Goal: Task Accomplishment & Management: Manage account settings

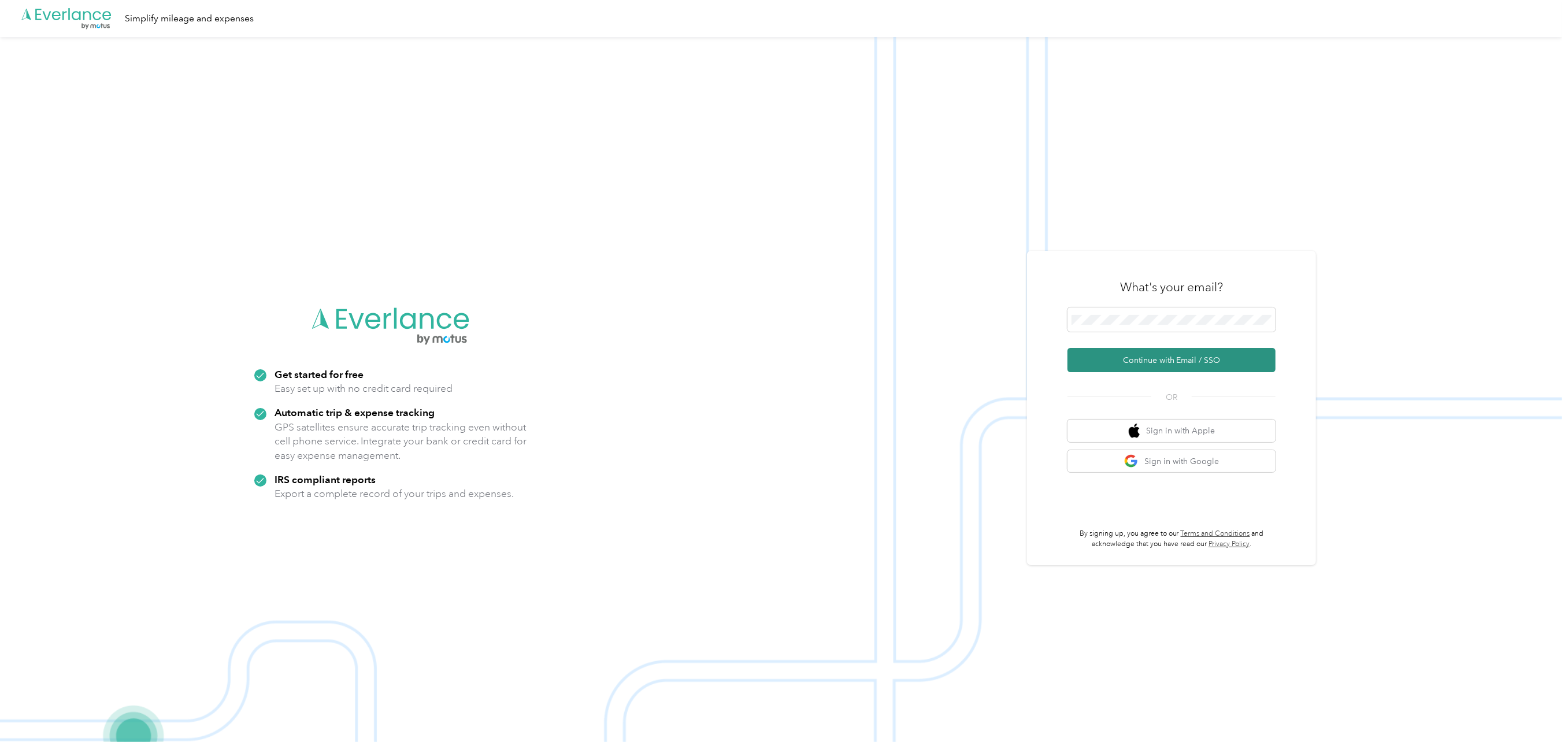
click at [1138, 361] on button "Continue with Email / SSO" at bounding box center [1171, 360] width 208 height 24
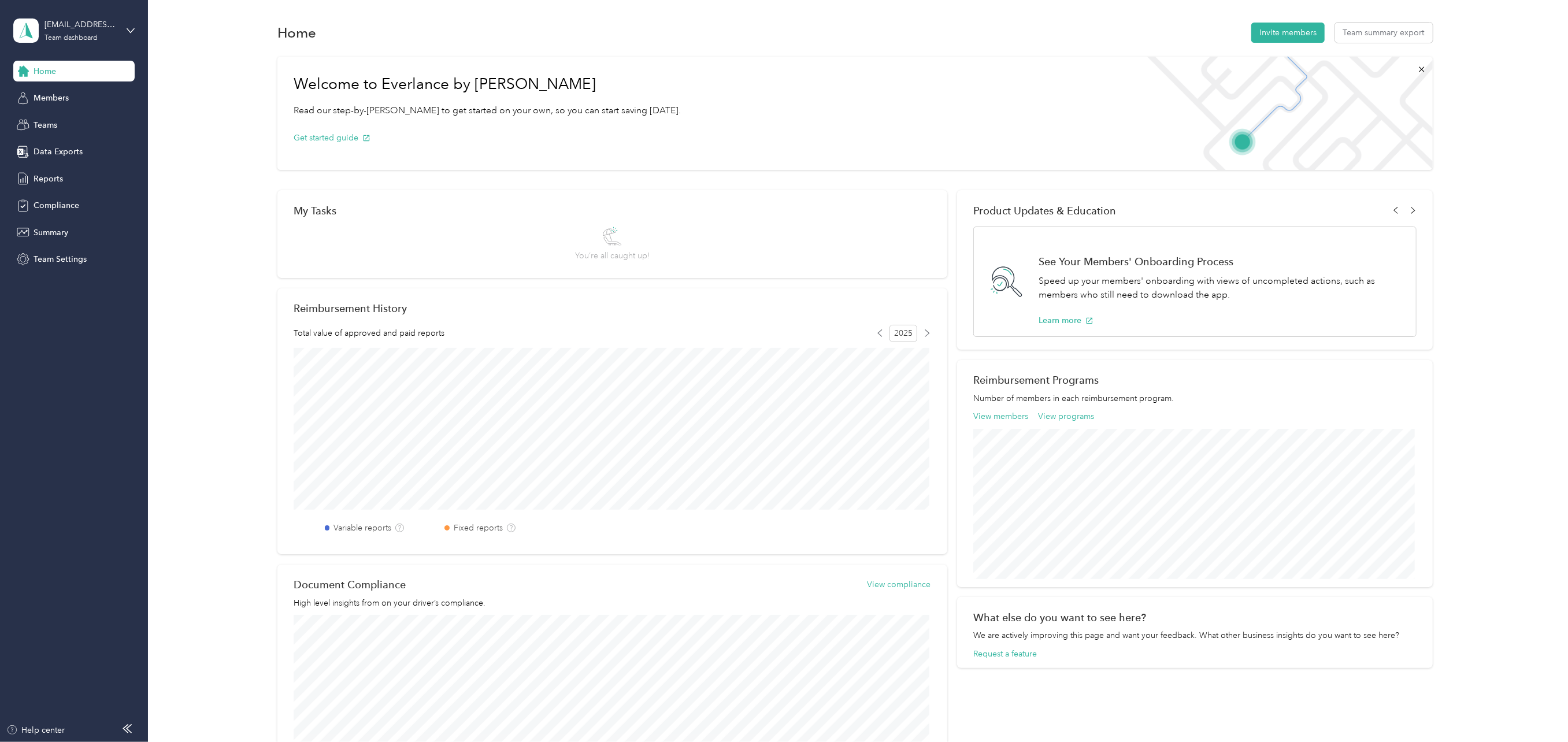
click at [125, 28] on div "[PERSON_NAME][EMAIL_ADDRESS][PERSON_NAME][DOMAIN_NAME] Team dashboard" at bounding box center [74, 30] width 122 height 41
click at [66, 118] on div "Personal dashboard" at bounding box center [59, 121] width 73 height 12
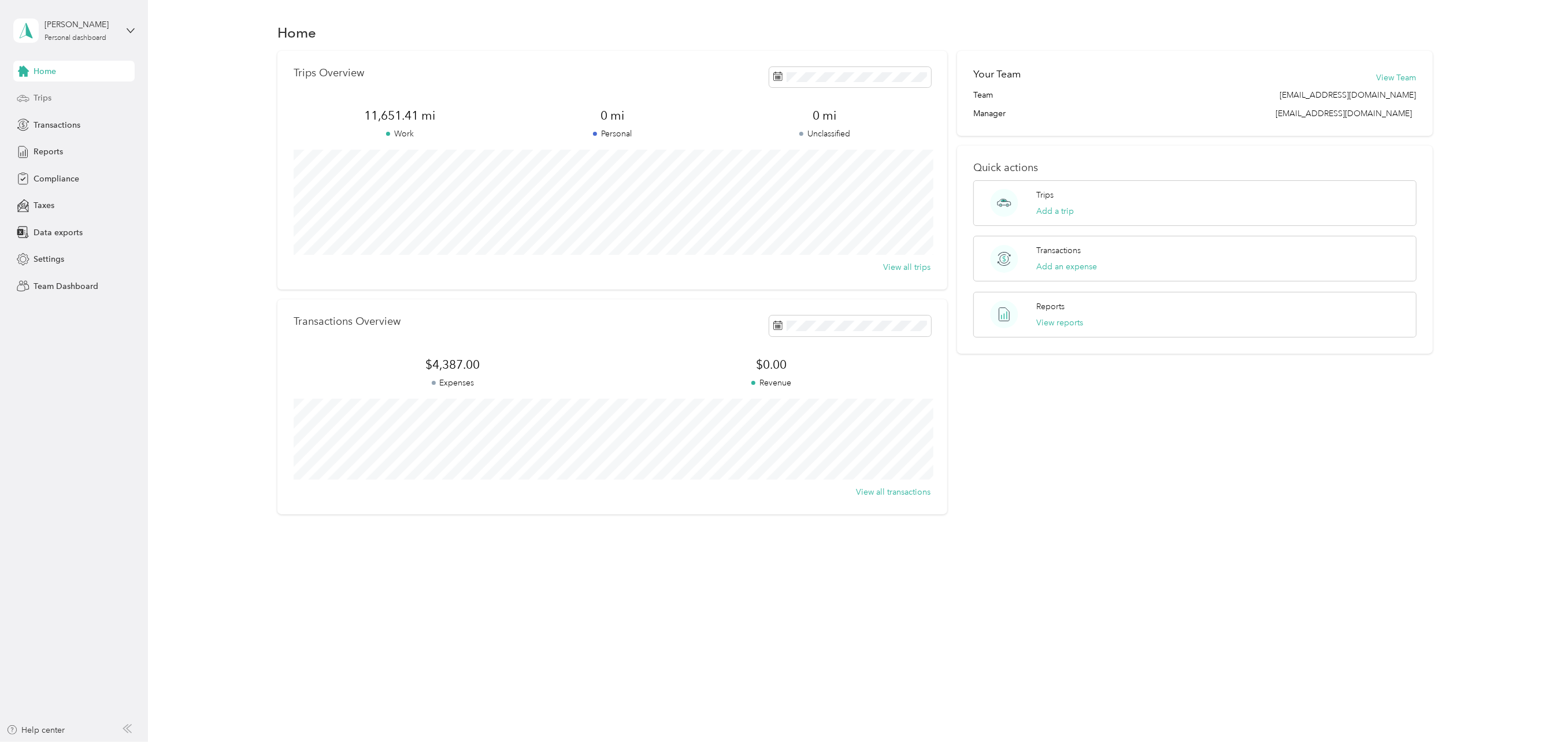
click at [45, 98] on span "Trips" at bounding box center [43, 98] width 18 height 12
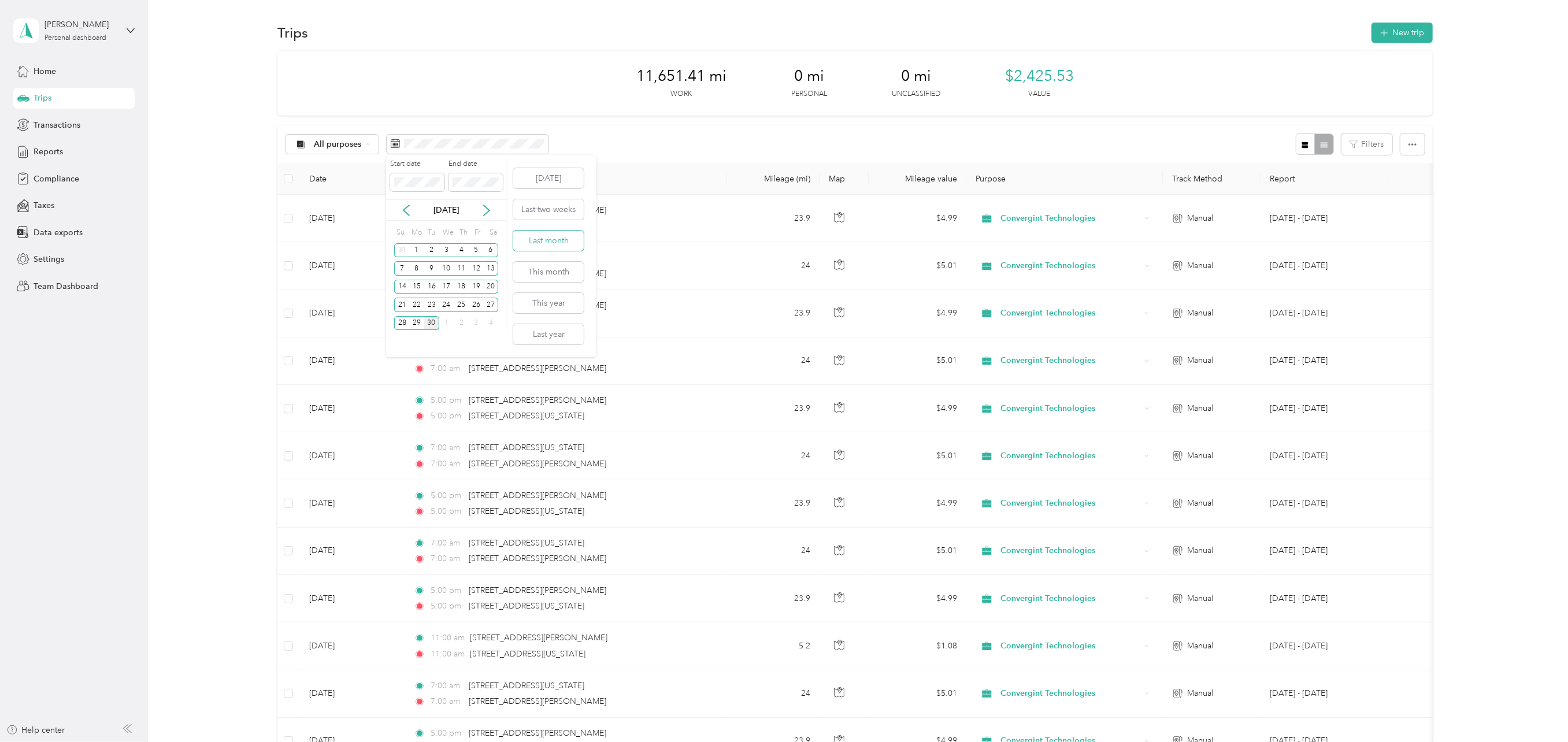
click at [541, 242] on button "Last month" at bounding box center [549, 241] width 70 height 20
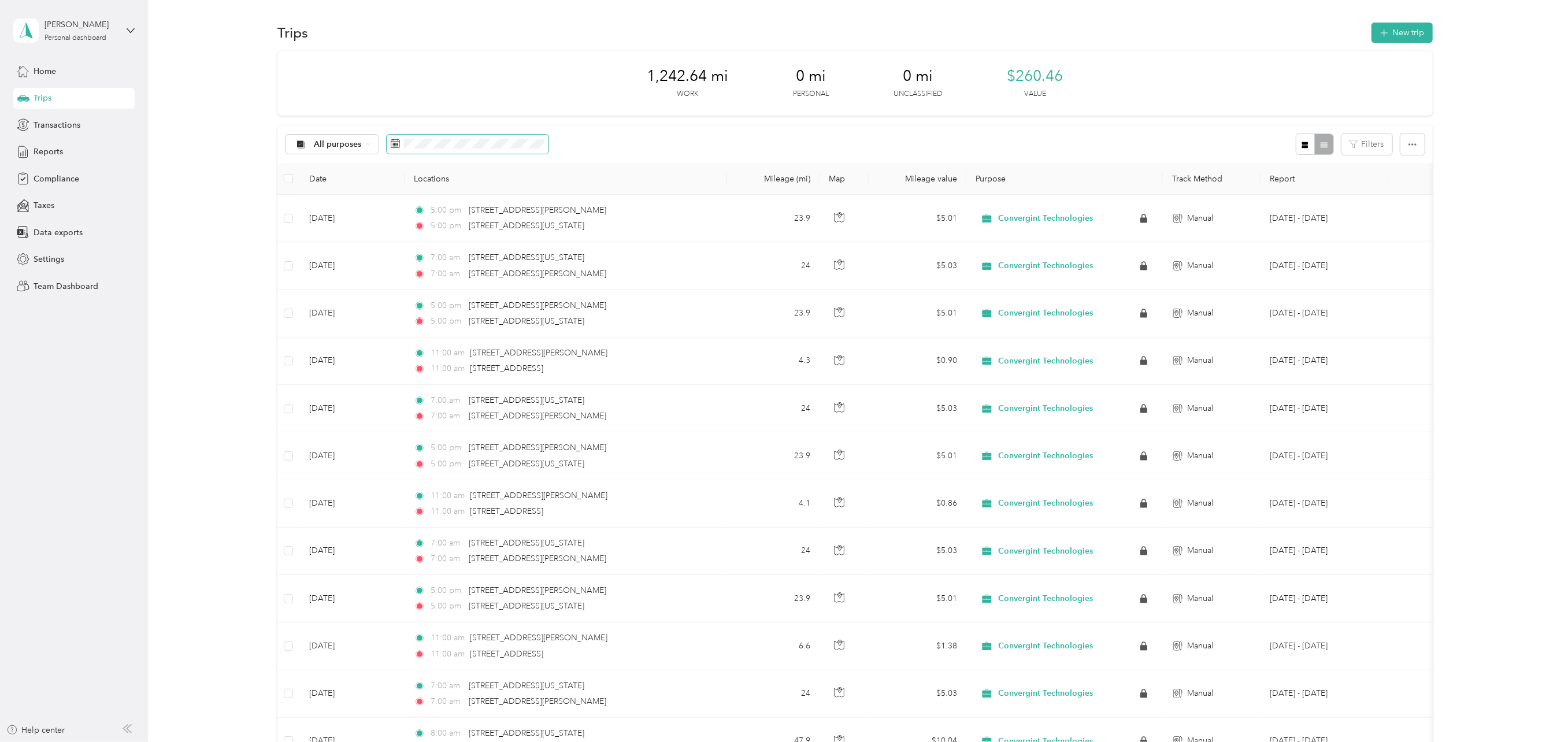
click at [515, 149] on span at bounding box center [467, 144] width 162 height 20
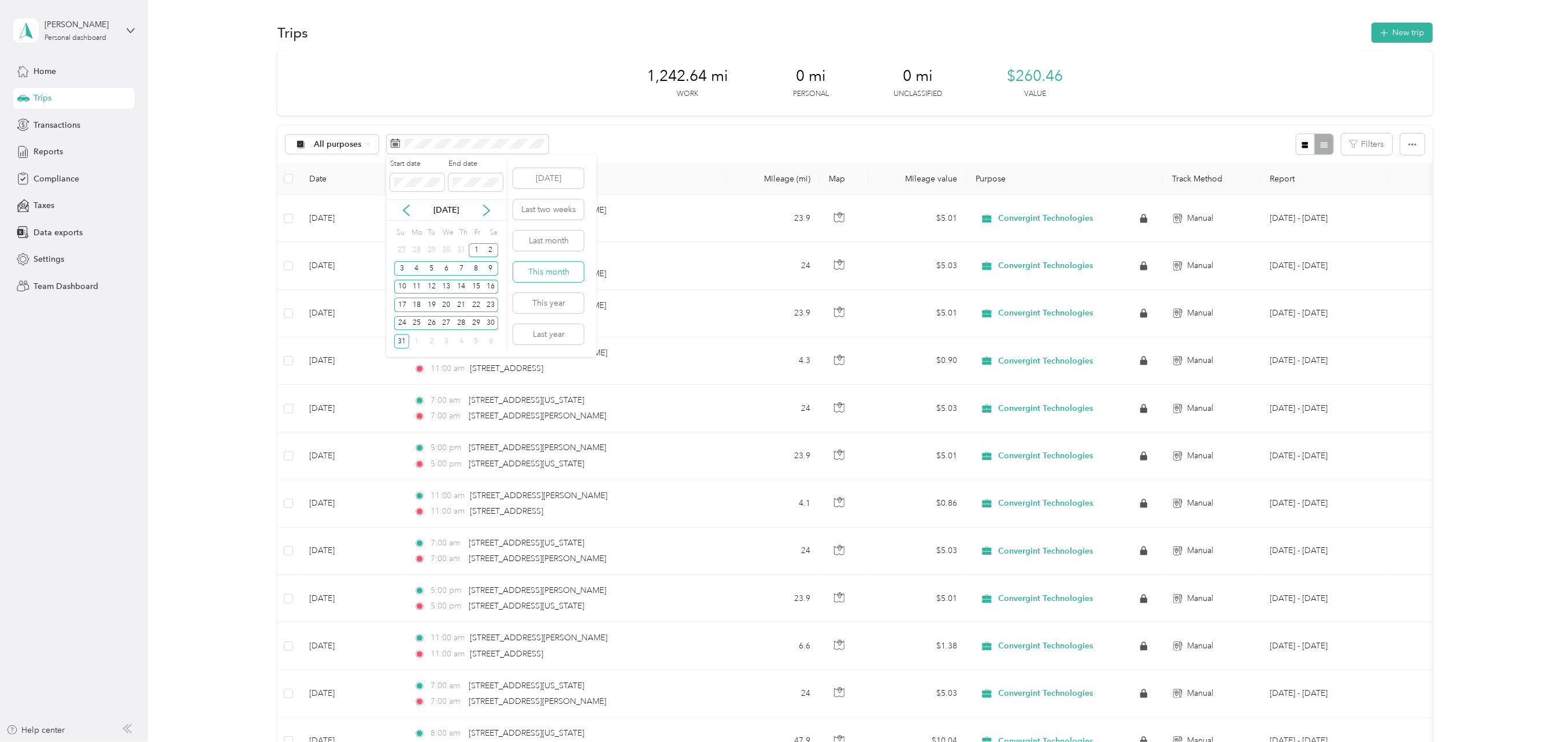
click at [536, 269] on button "This month" at bounding box center [549, 272] width 70 height 20
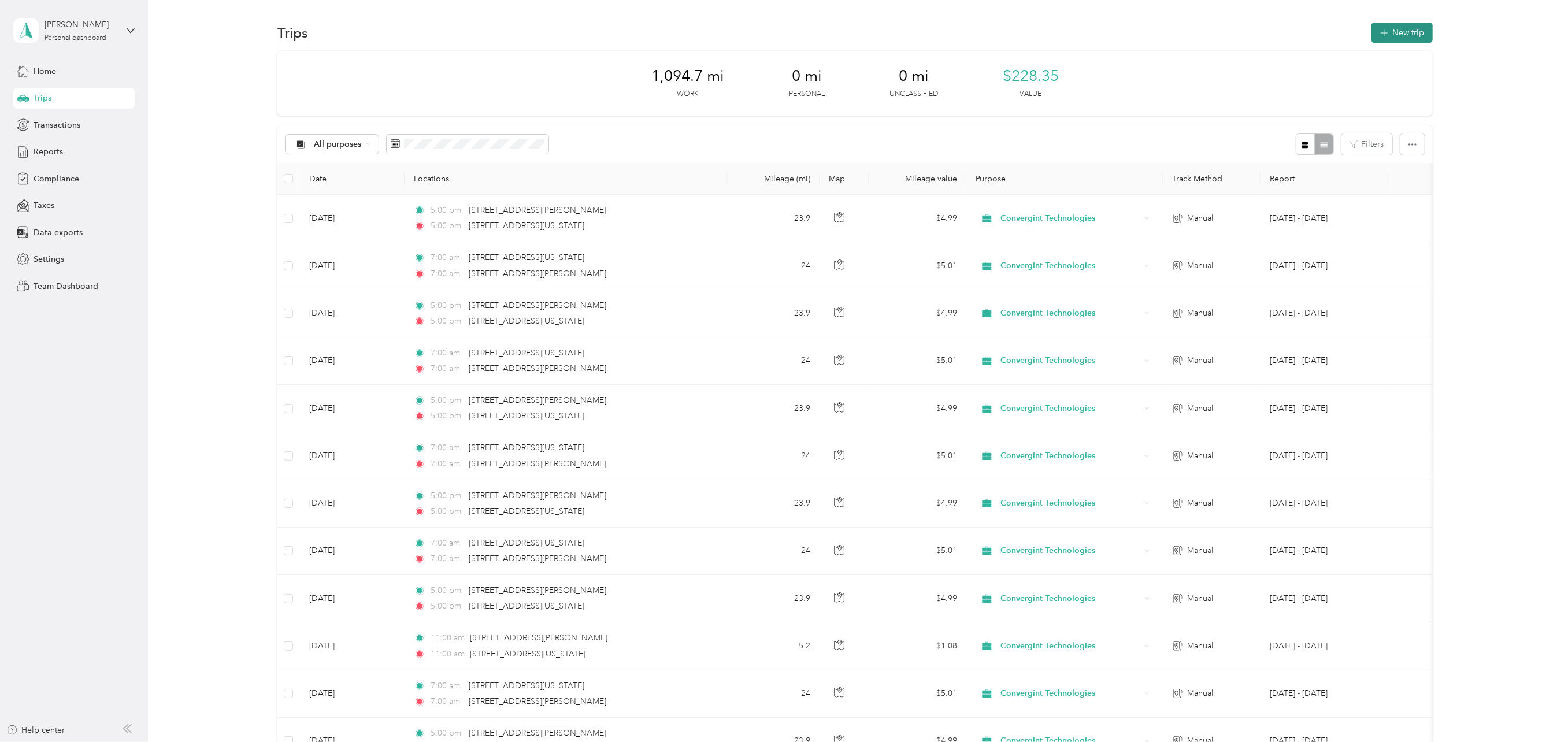
click at [1393, 30] on button "New trip" at bounding box center [1402, 32] width 61 height 20
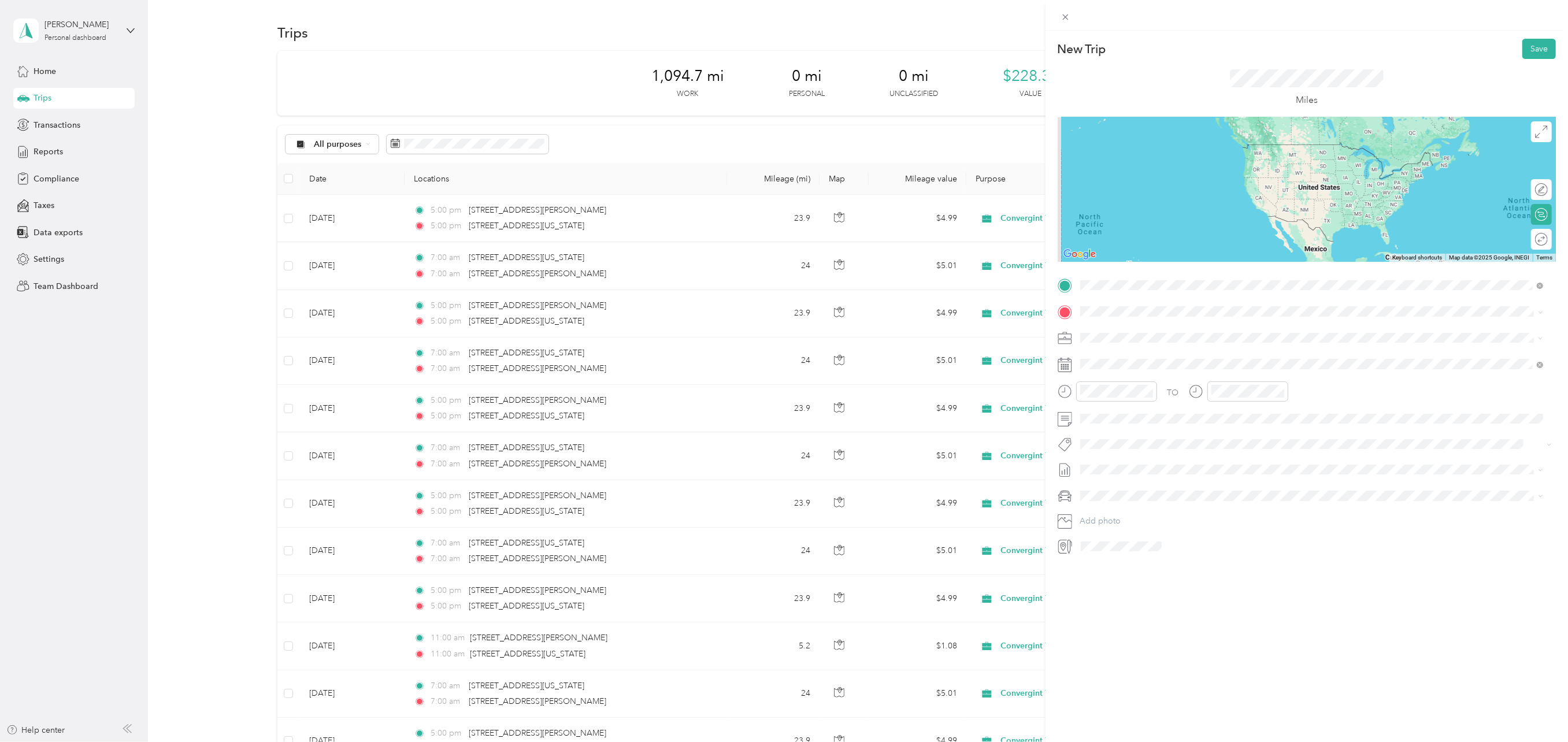
click at [1126, 326] on span "[STREET_ADDRESS][PERSON_NAME][US_STATE]" at bounding box center [1192, 327] width 180 height 10
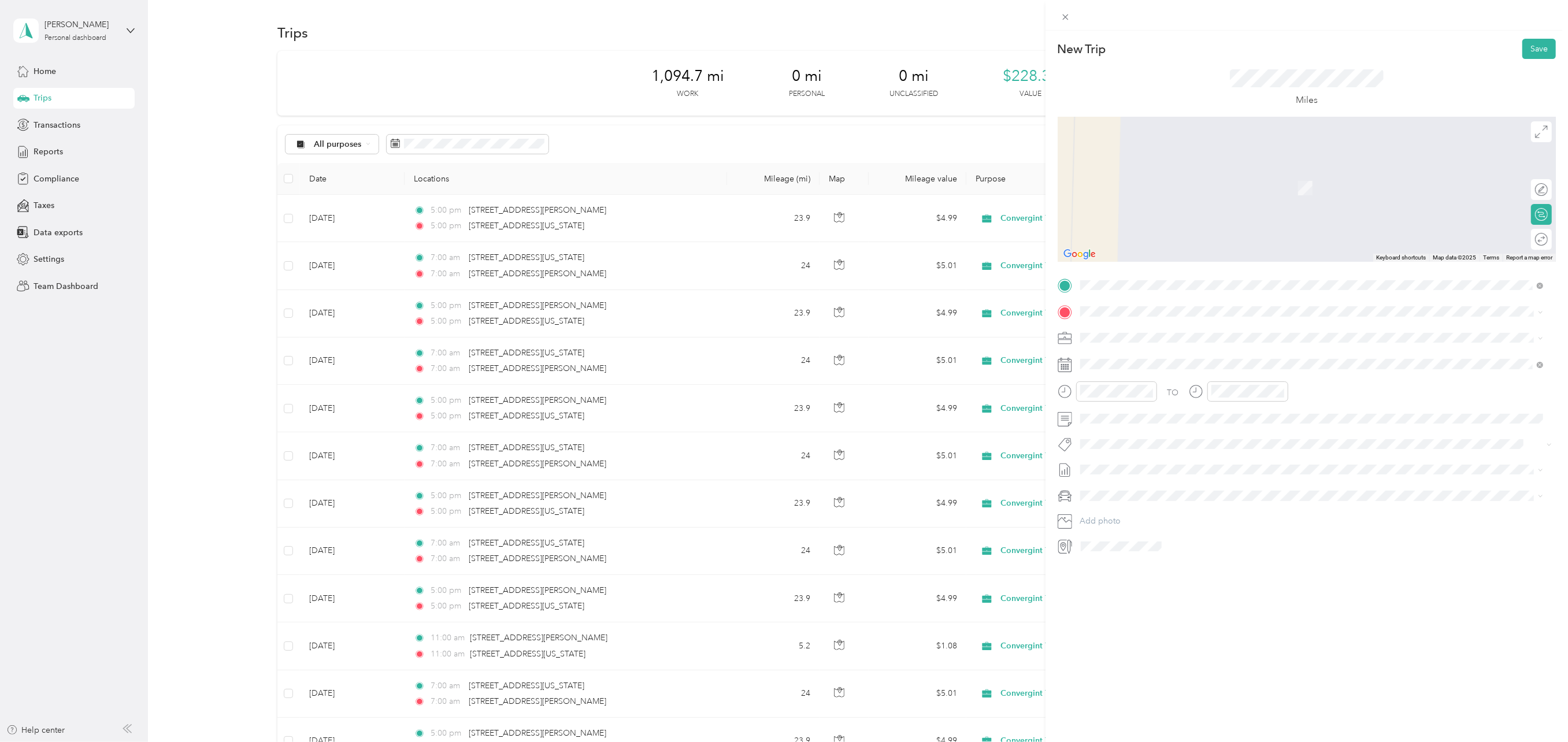
click at [1132, 382] on span "[STREET_ADDRESS][US_STATE][US_STATE]" at bounding box center [1181, 376] width 158 height 10
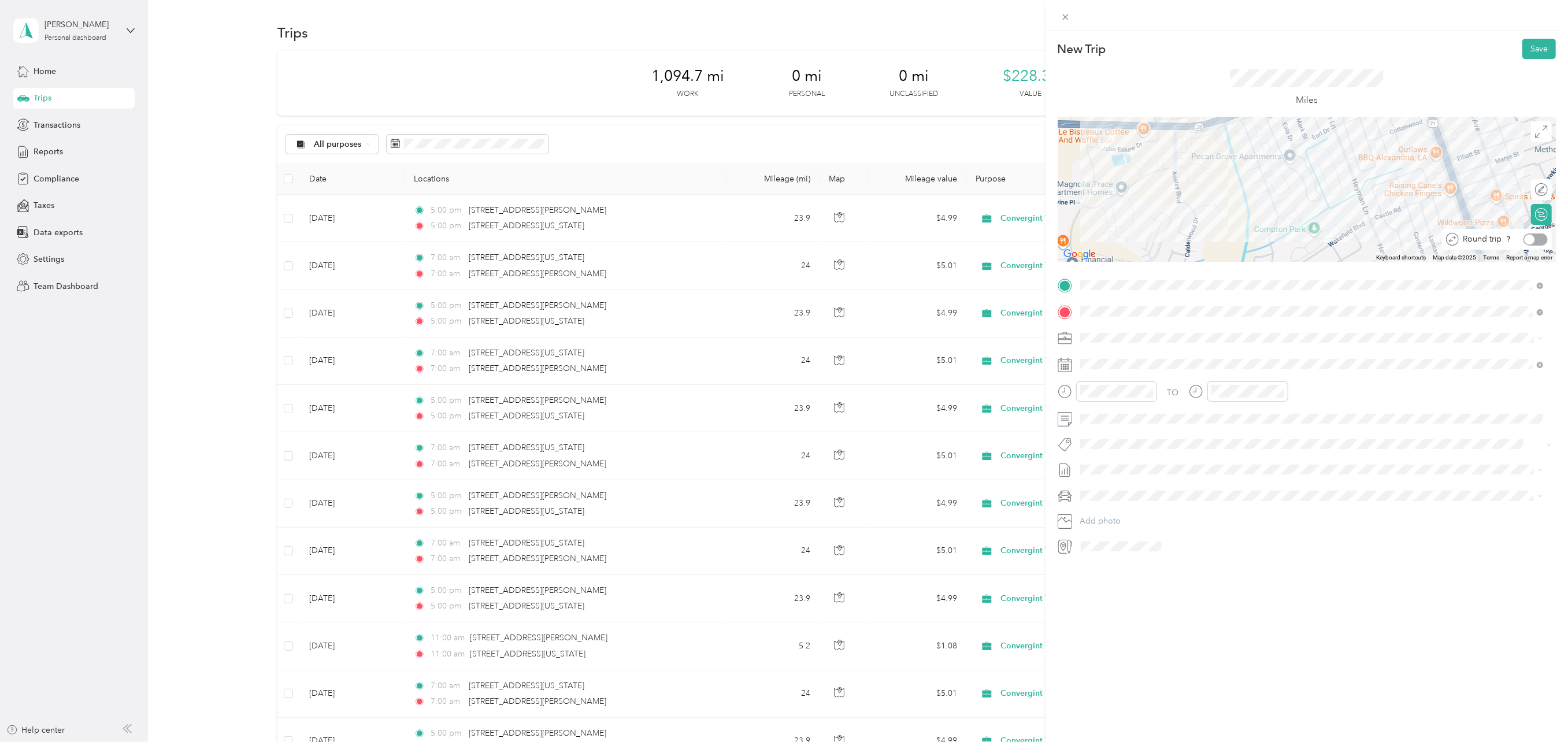
click at [1533, 239] on div at bounding box center [1536, 240] width 24 height 12
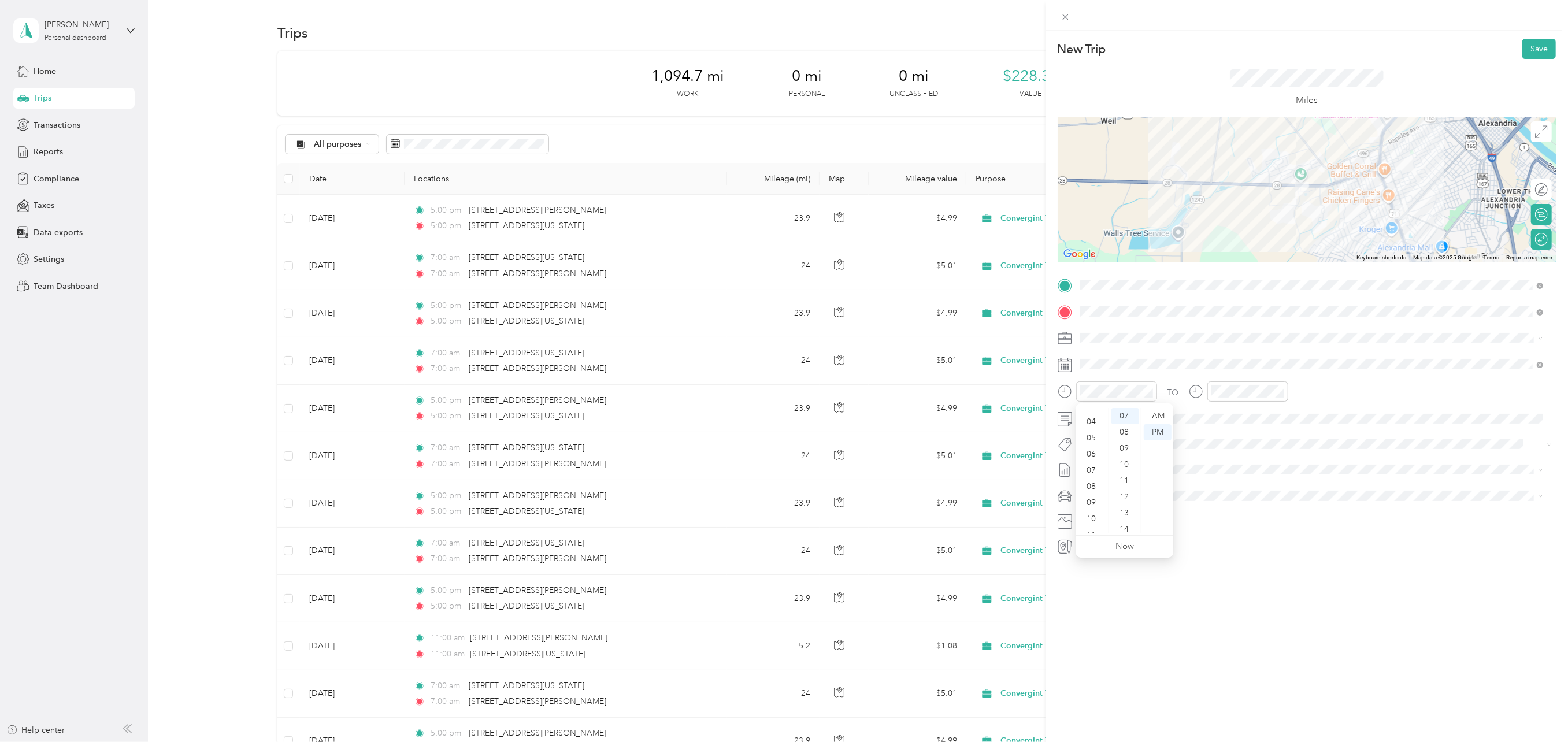
scroll to position [70, 0]
click at [1093, 526] on div "11" at bounding box center [1092, 525] width 28 height 16
click at [1127, 413] on div "00" at bounding box center [1125, 412] width 28 height 16
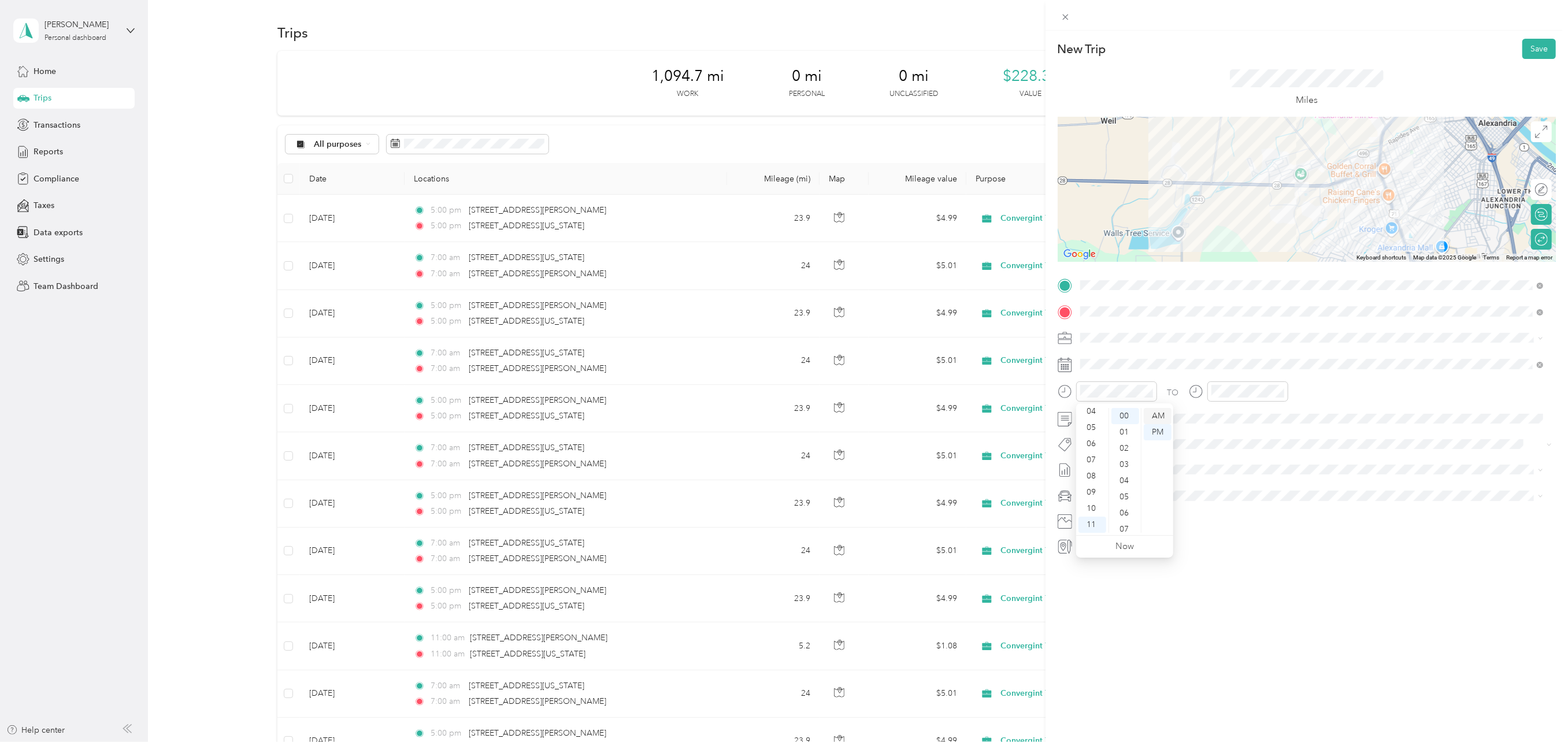
click at [1157, 414] on div "AM" at bounding box center [1157, 416] width 28 height 16
click at [1224, 524] on div "11" at bounding box center [1223, 525] width 28 height 16
click at [1259, 417] on div "00" at bounding box center [1255, 416] width 28 height 16
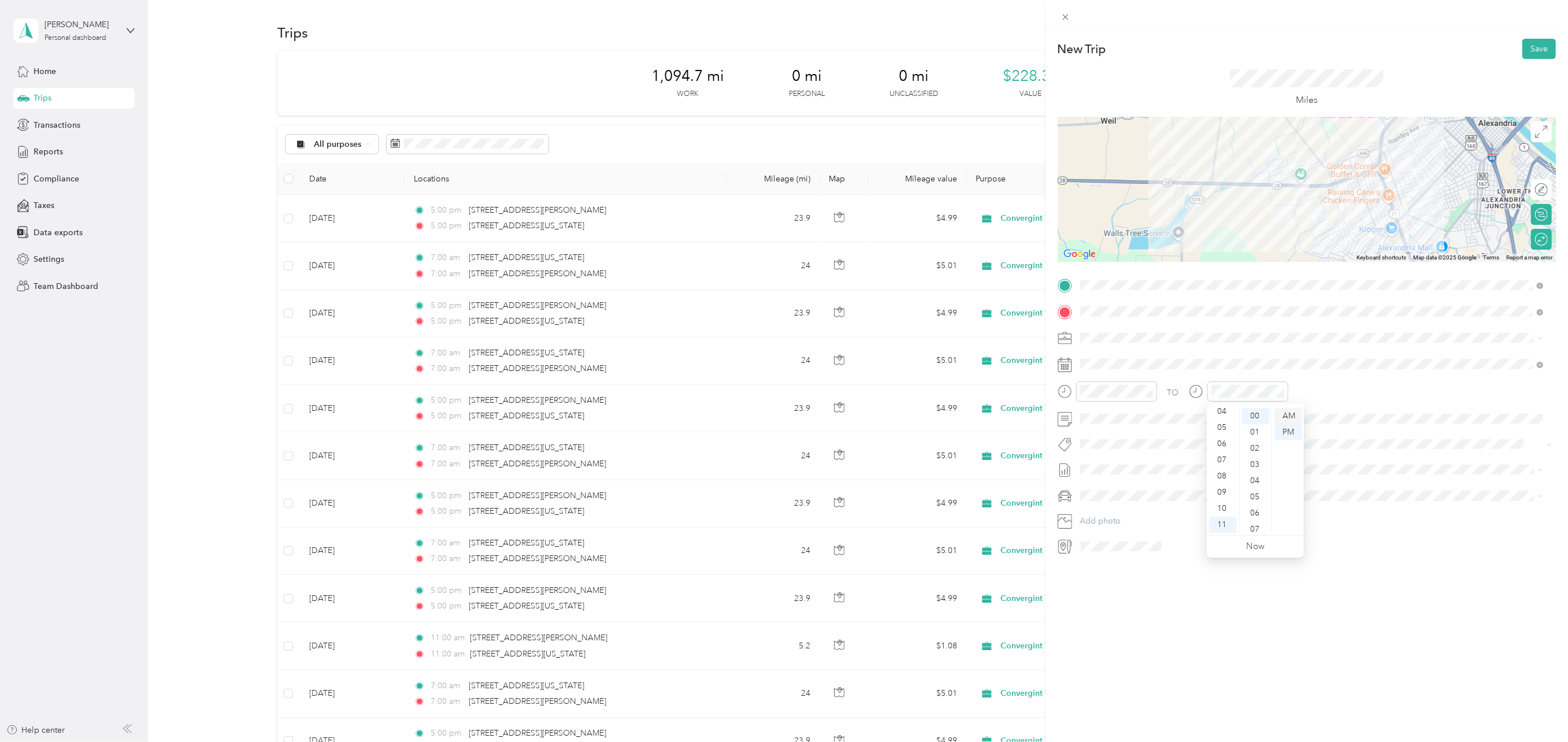
click at [1298, 416] on div "AM" at bounding box center [1288, 416] width 28 height 16
click at [1113, 515] on span "Kia Telluride" at bounding box center [1107, 516] width 45 height 10
click at [1067, 18] on icon at bounding box center [1065, 17] width 10 height 10
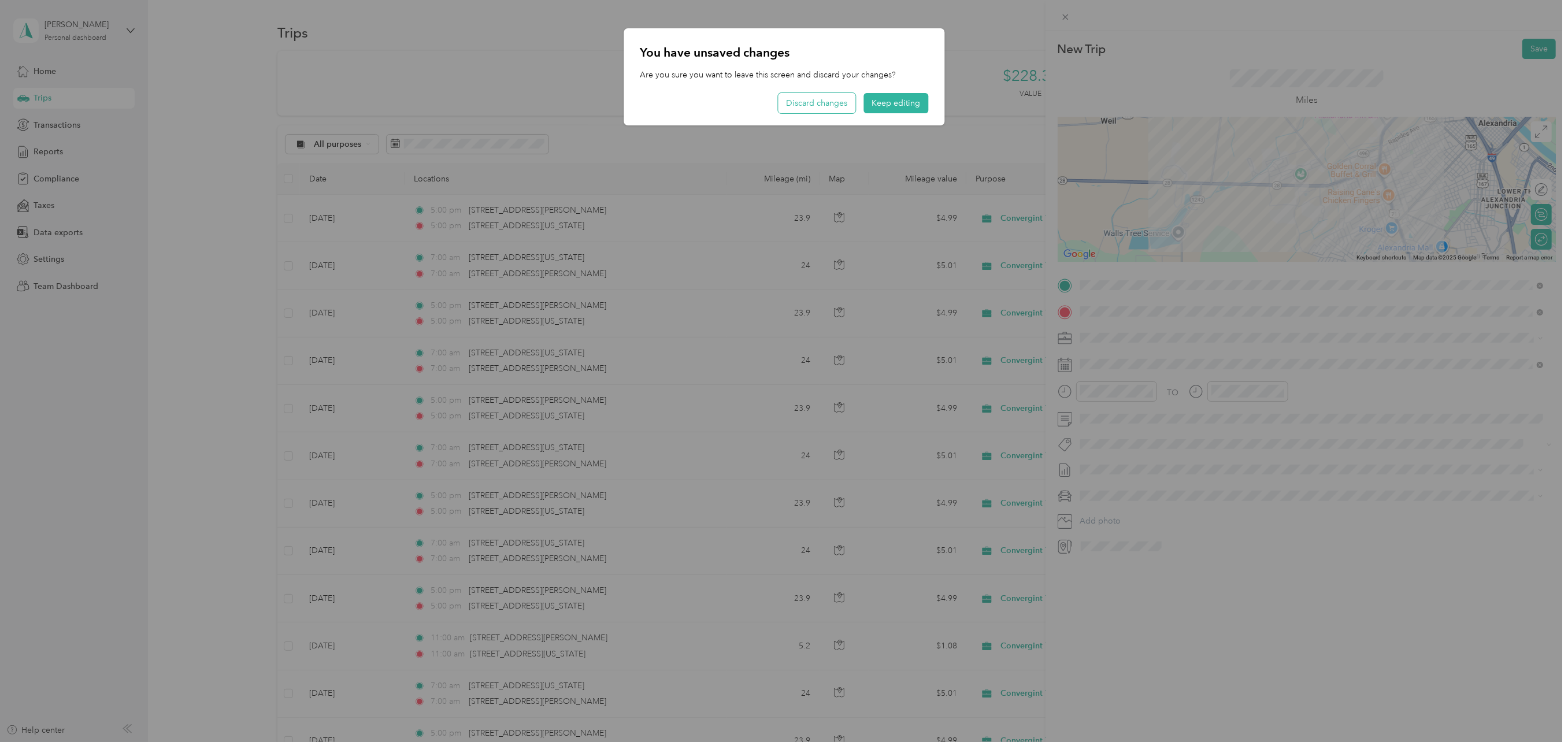
click at [822, 106] on button "Discard changes" at bounding box center [817, 103] width 78 height 20
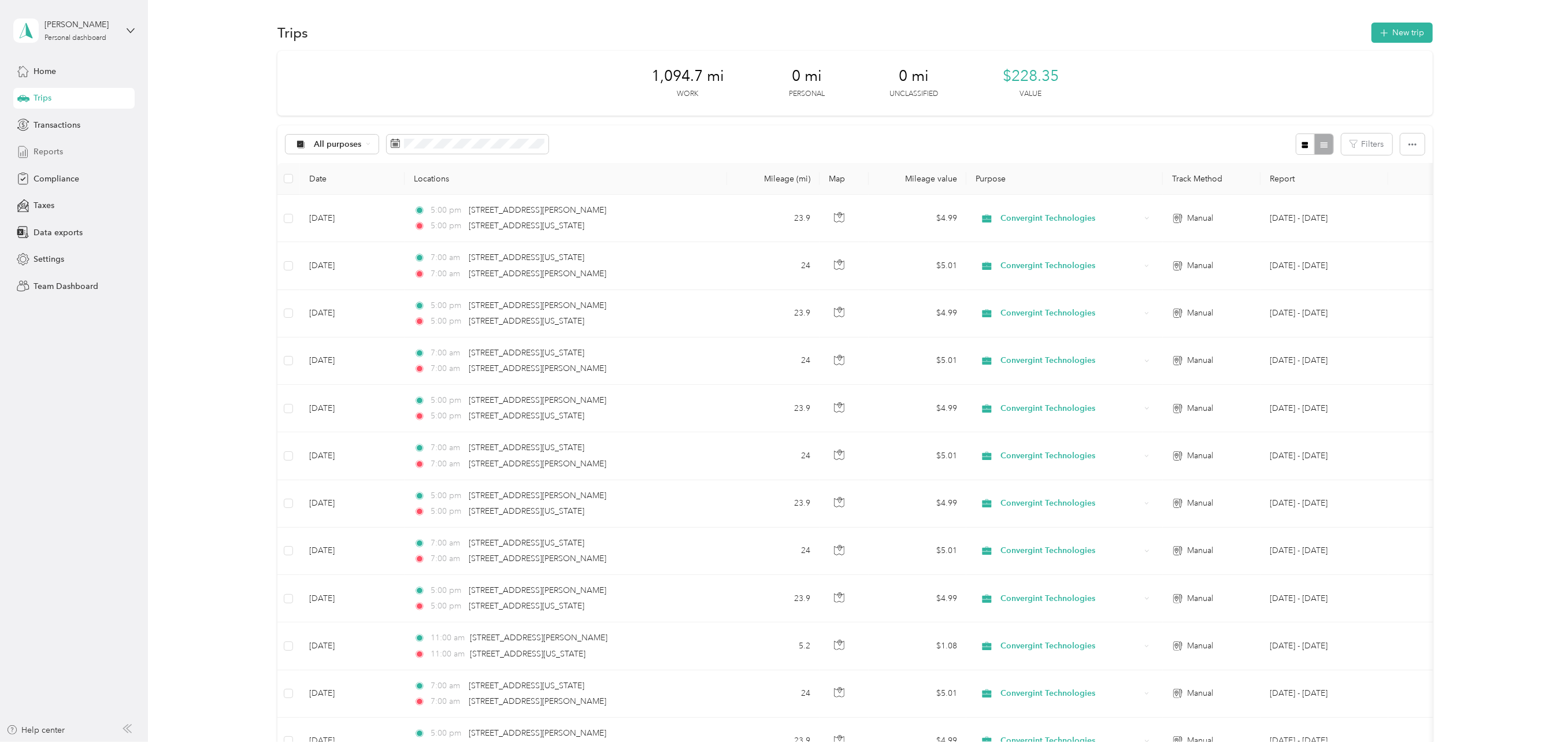
click at [49, 150] on span "Reports" at bounding box center [49, 152] width 30 height 12
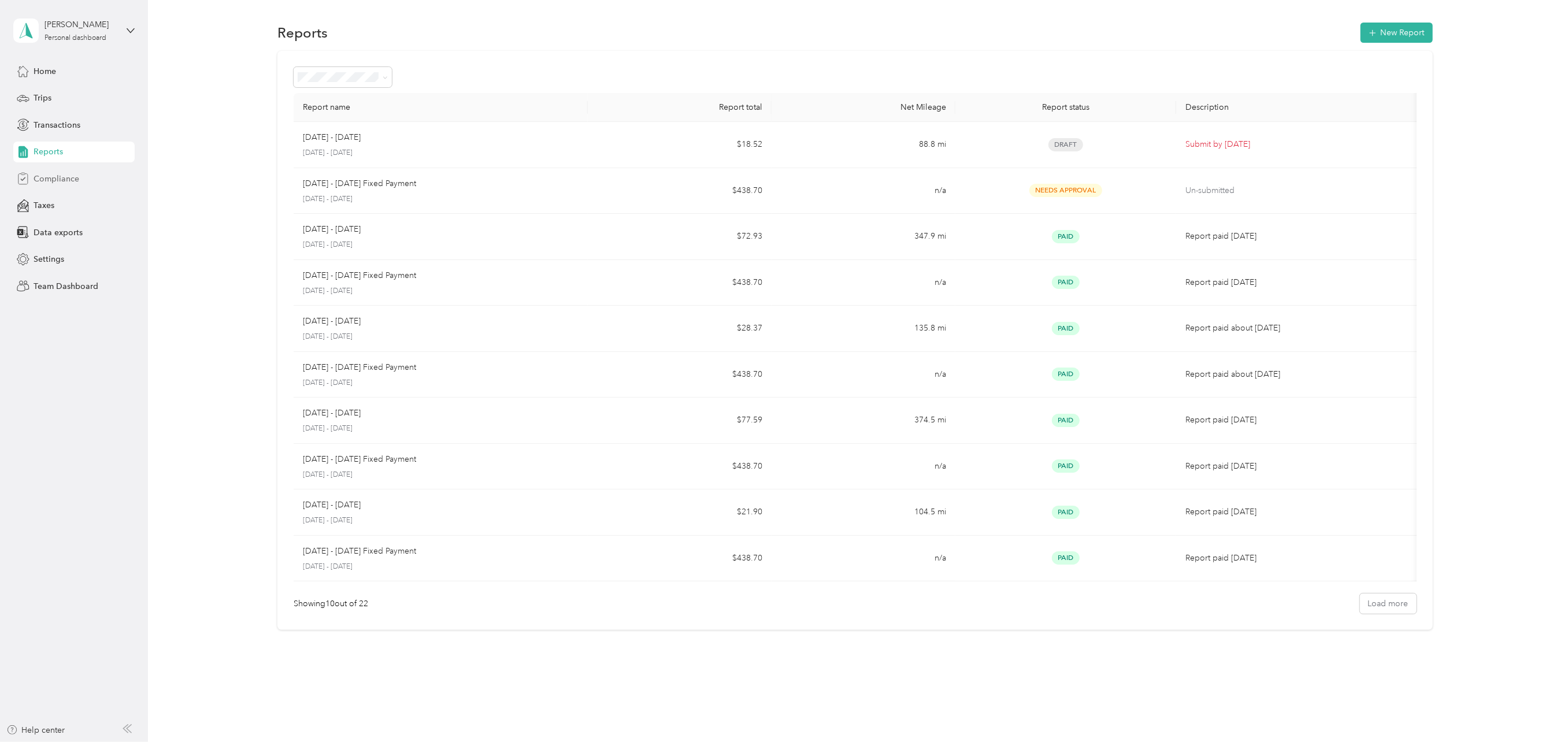
click at [66, 178] on span "Compliance" at bounding box center [57, 179] width 46 height 12
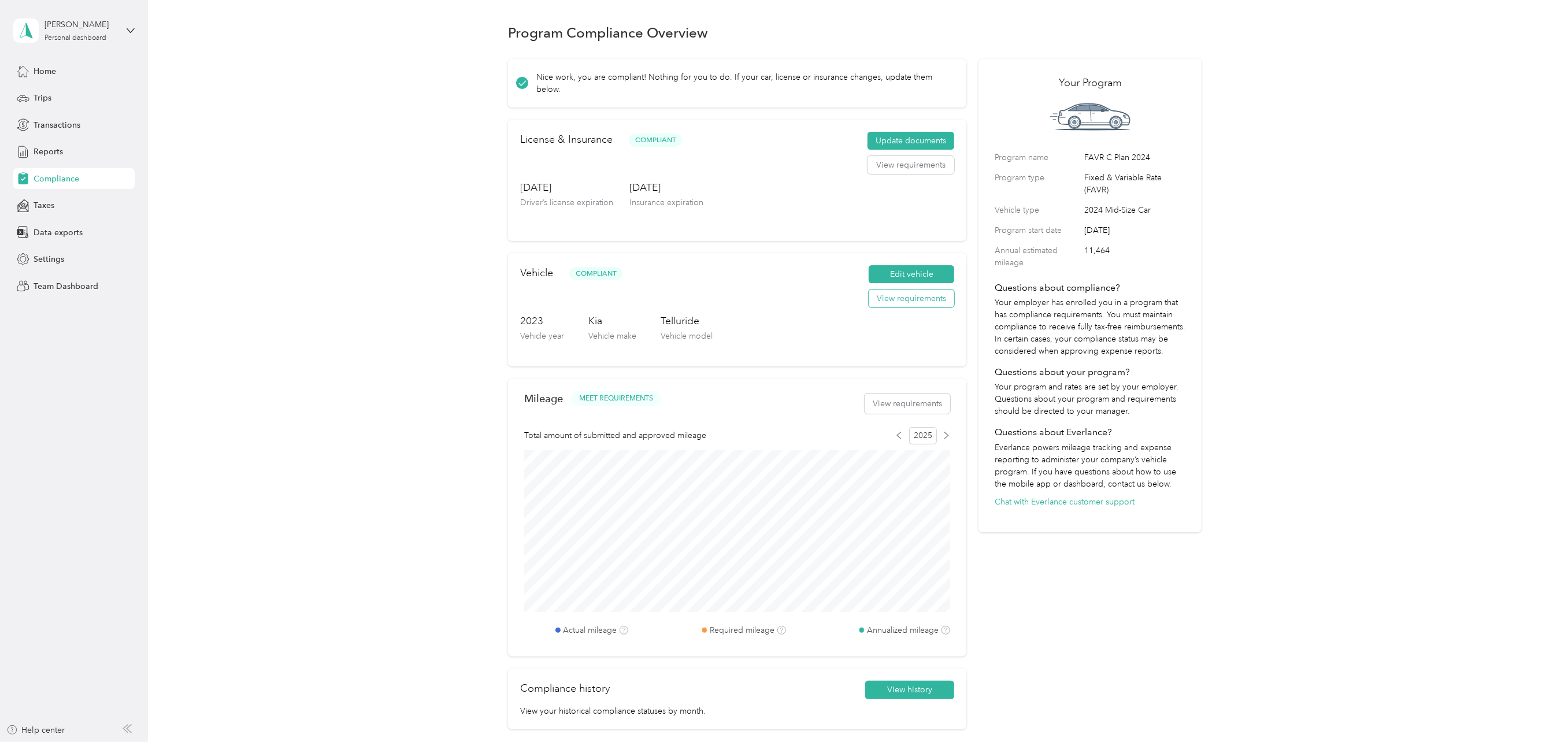
click at [901, 298] on button "View requirements" at bounding box center [911, 299] width 86 height 18
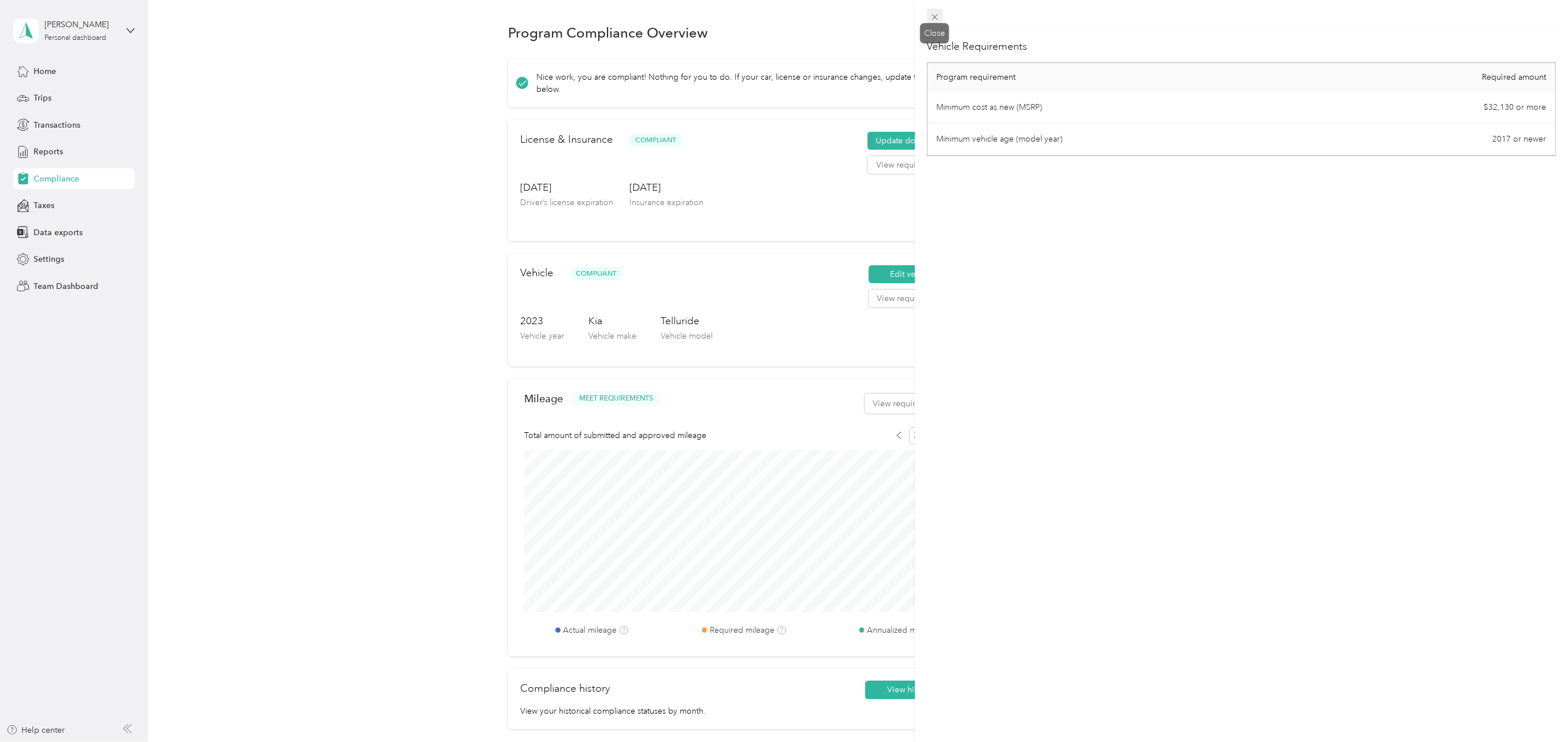
click at [936, 16] on icon at bounding box center [934, 17] width 6 height 6
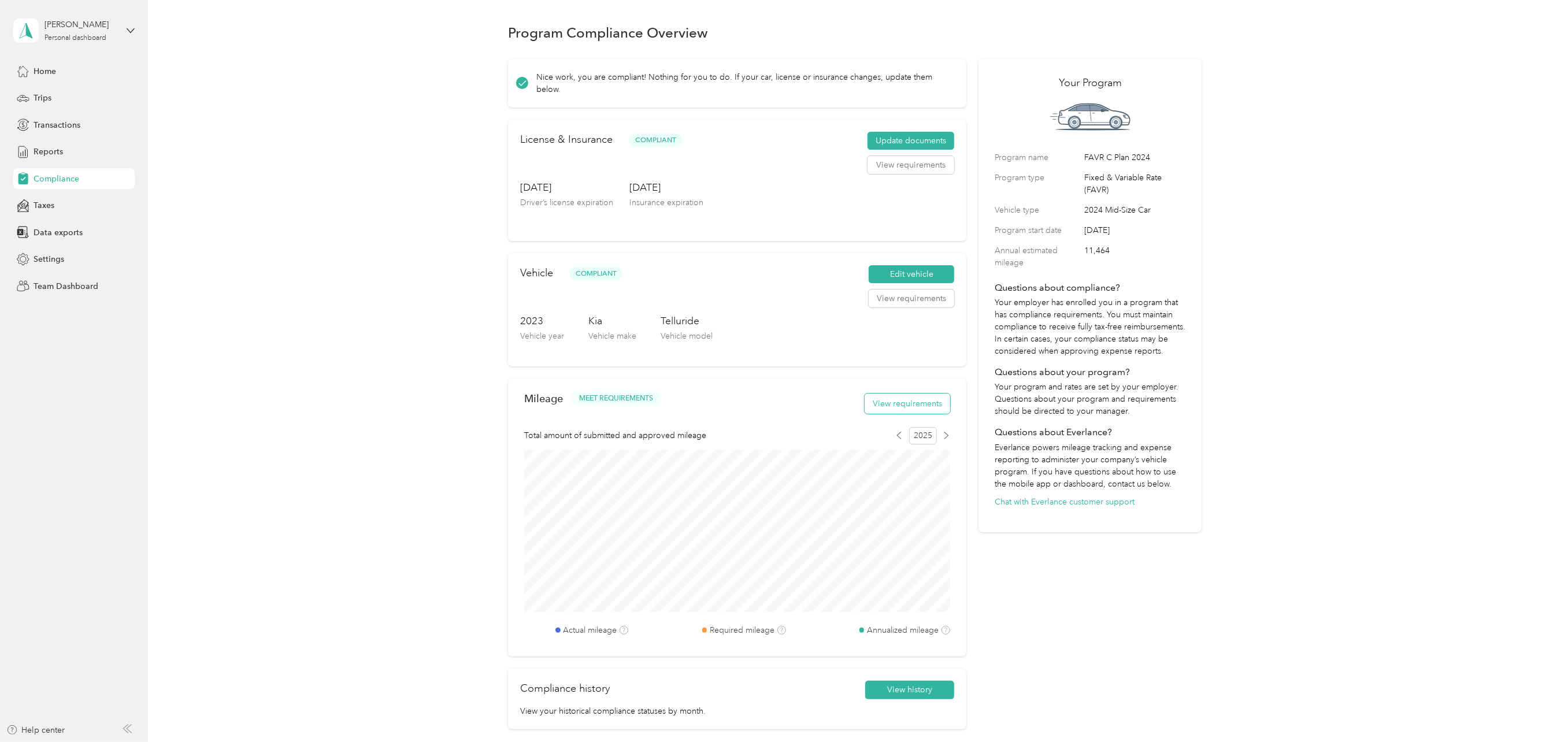
click at [878, 404] on button "View requirements" at bounding box center [907, 404] width 86 height 20
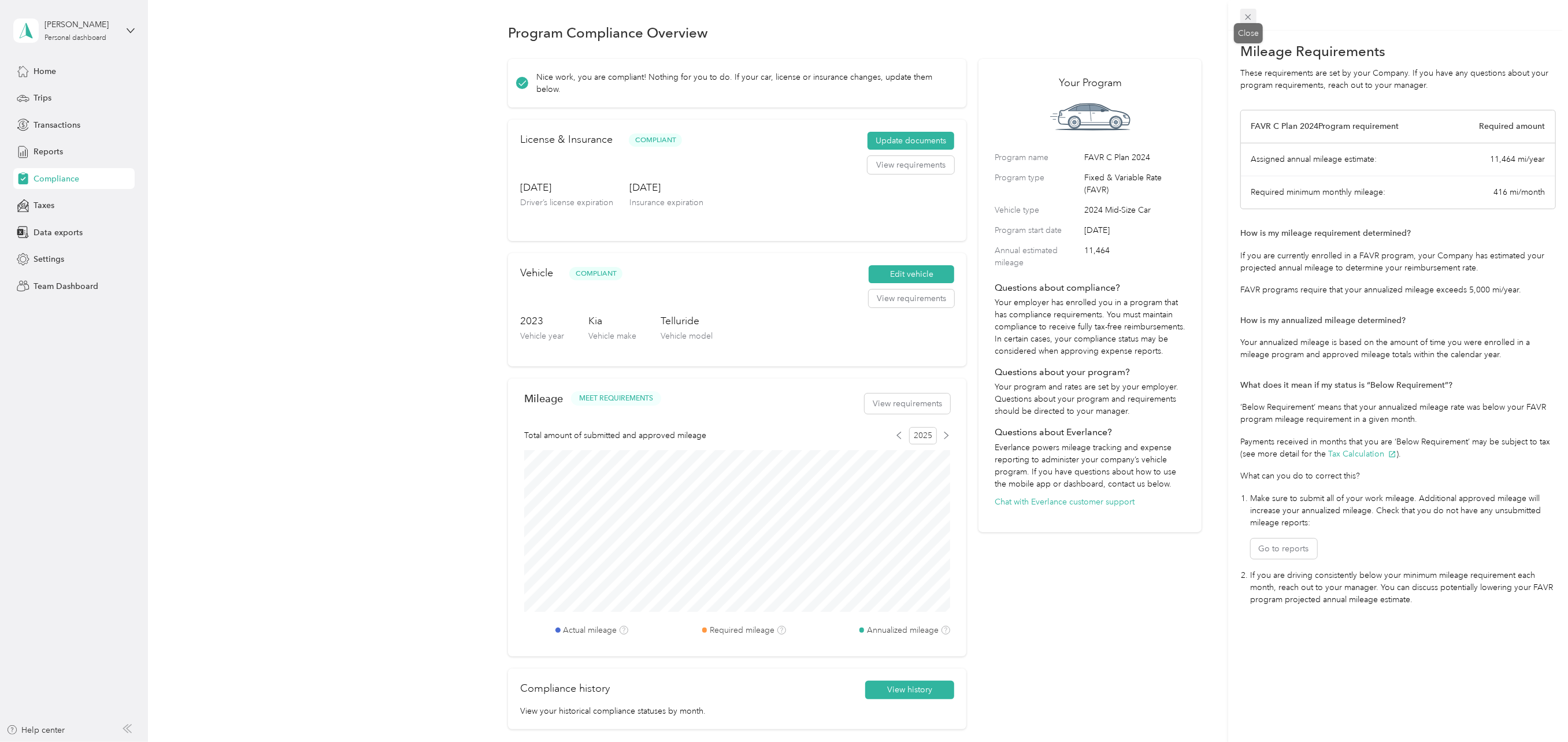
click at [1244, 18] on icon at bounding box center [1248, 17] width 10 height 10
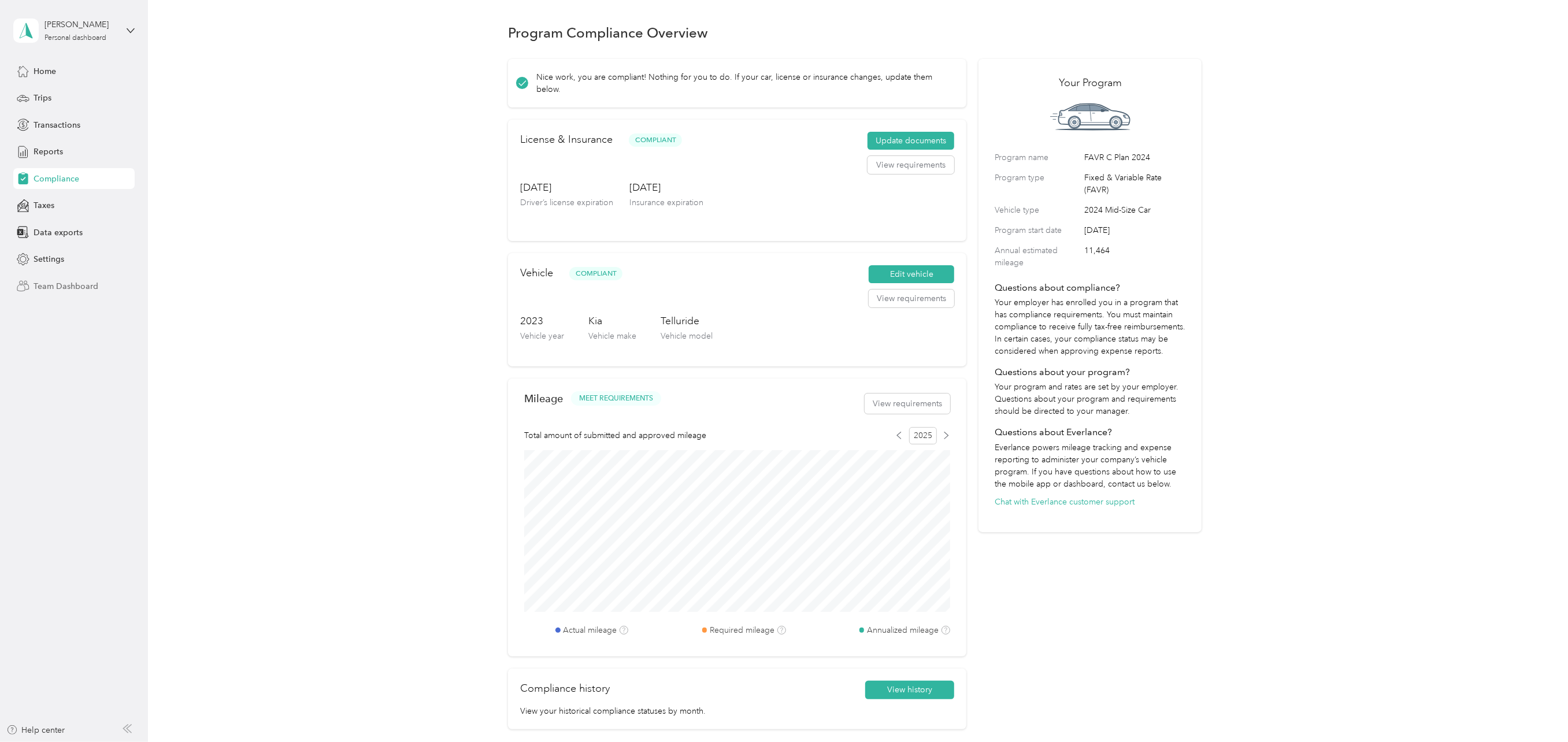
click at [62, 281] on span "Team Dashboard" at bounding box center [66, 287] width 65 height 12
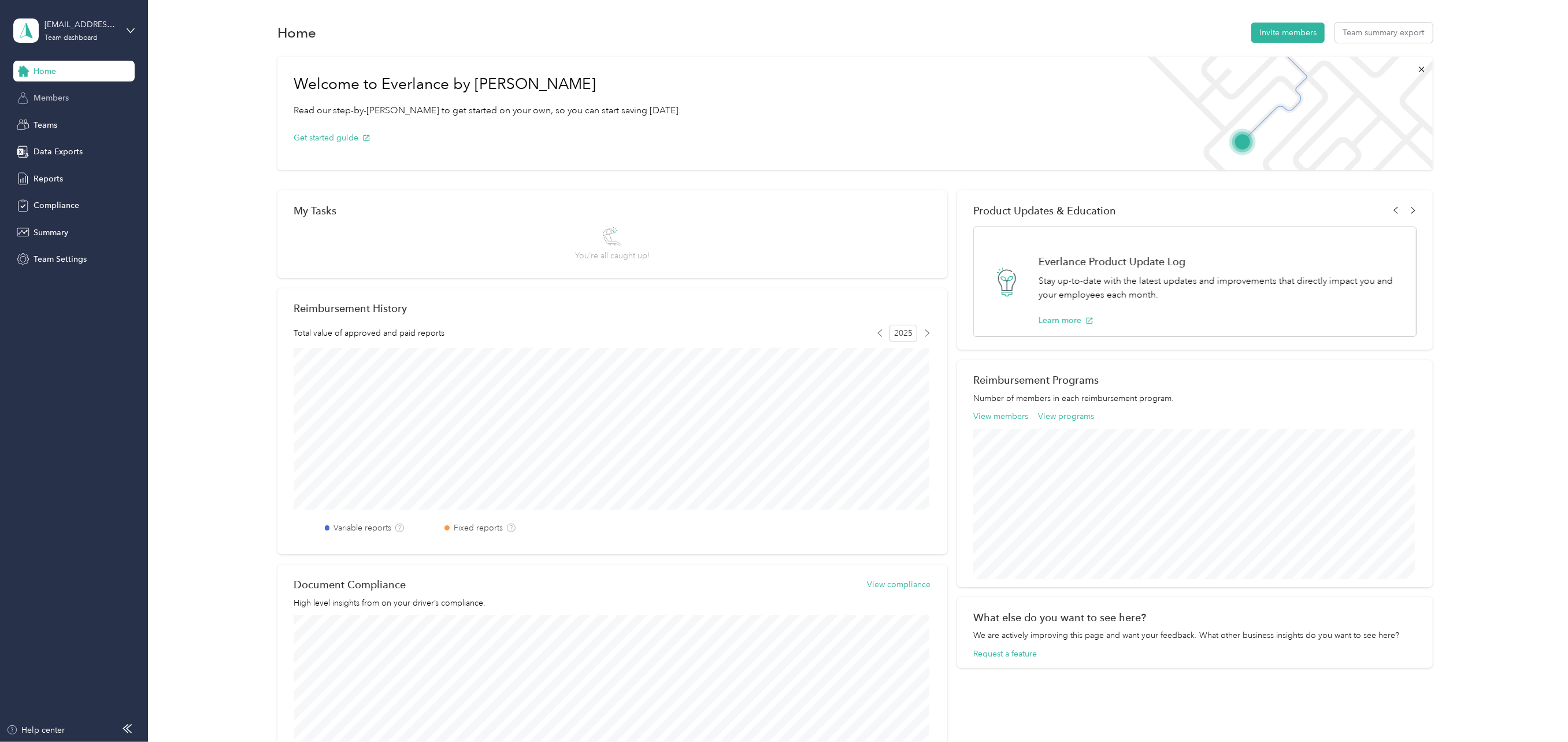
click at [55, 98] on span "Members" at bounding box center [51, 98] width 35 height 12
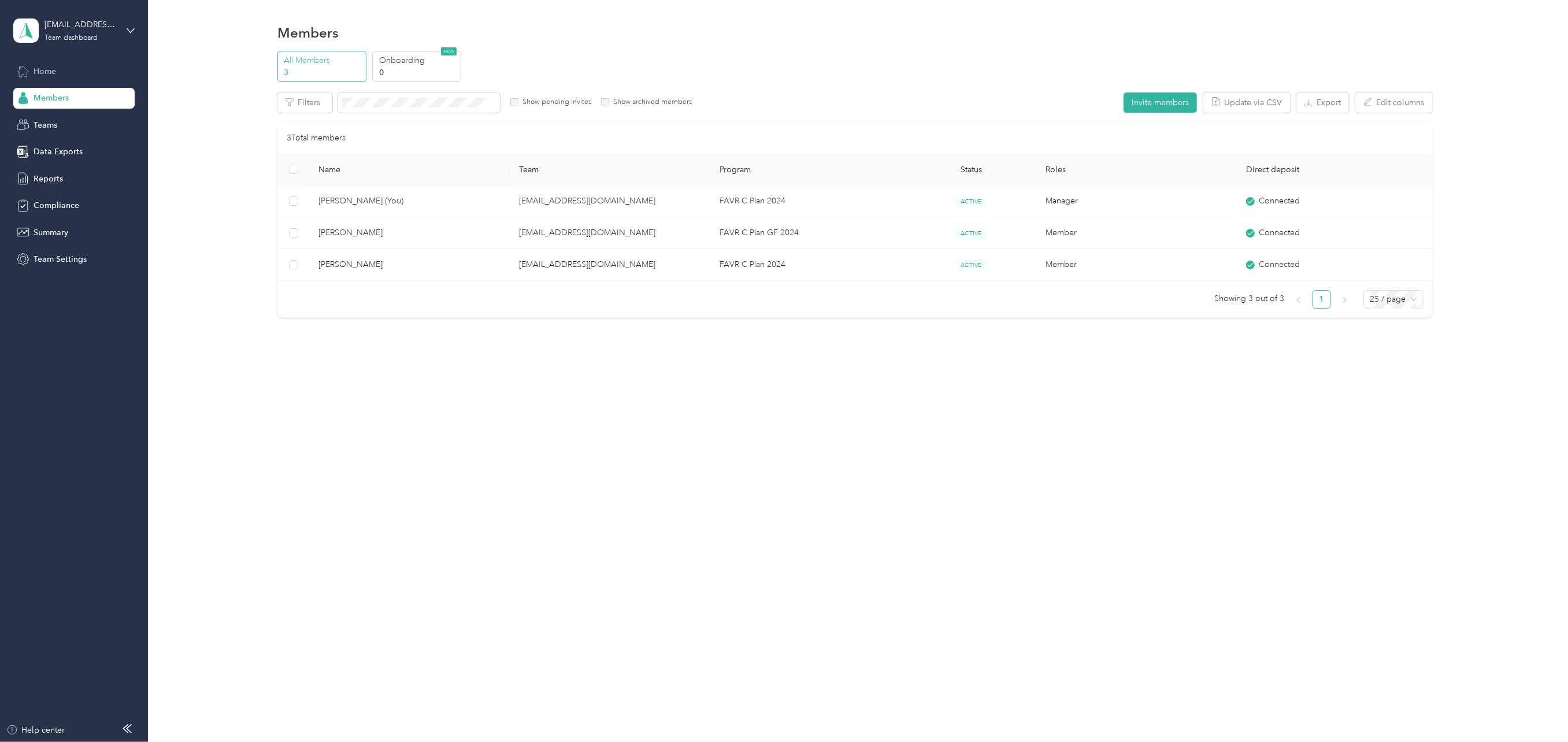
click at [47, 70] on span "Home" at bounding box center [45, 72] width 22 height 12
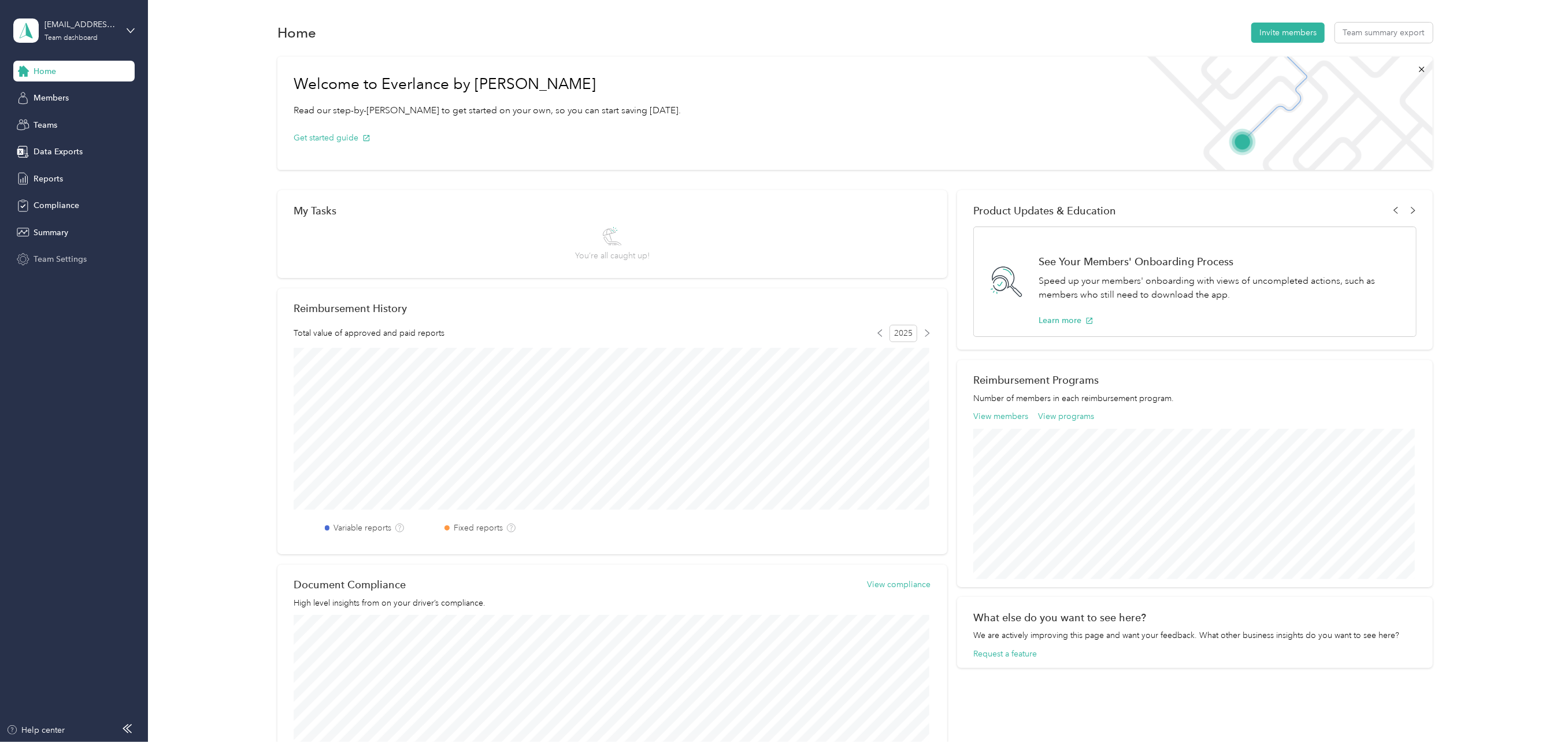
click at [58, 262] on span "Team Settings" at bounding box center [60, 259] width 53 height 12
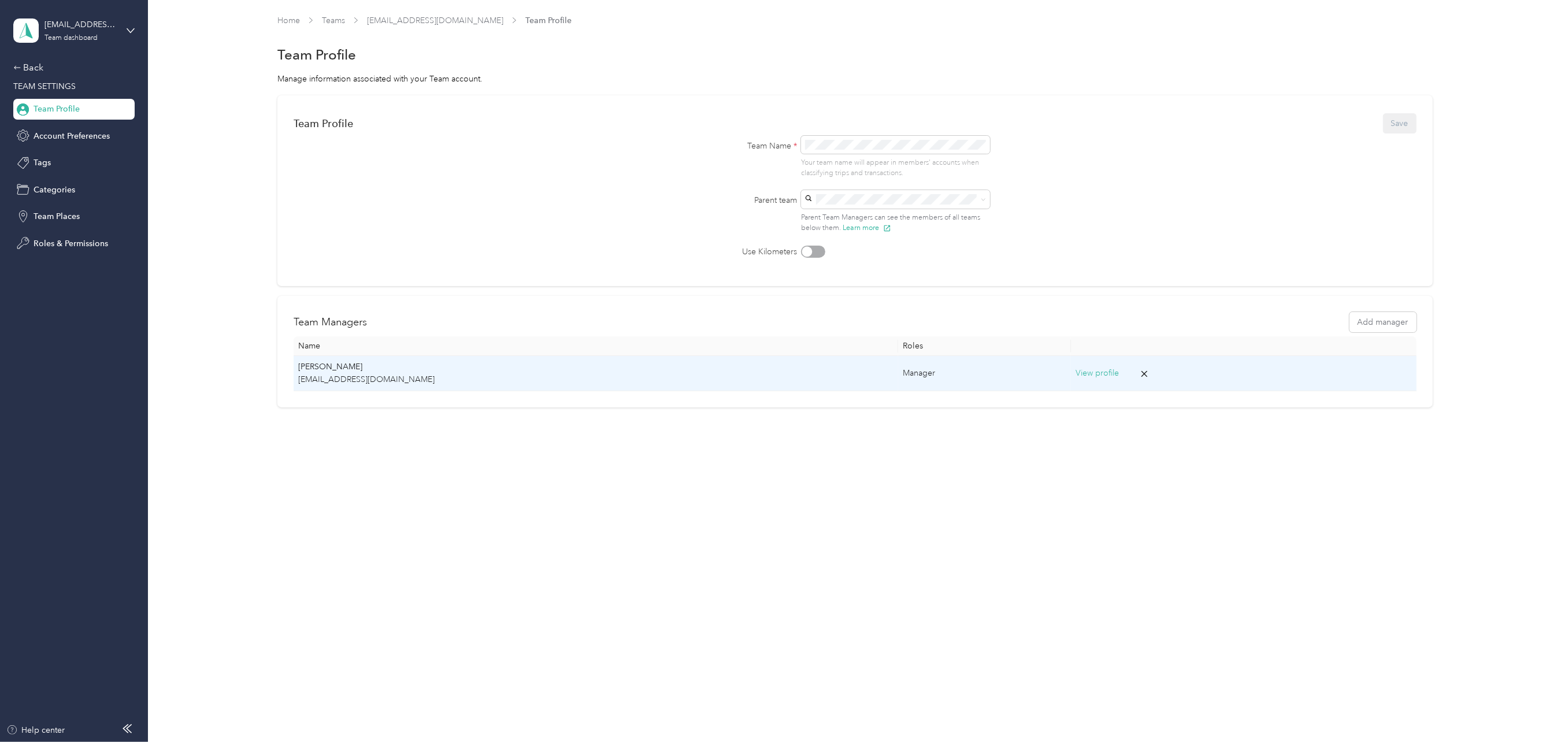
click at [1076, 371] on button "View profile" at bounding box center [1097, 373] width 43 height 13
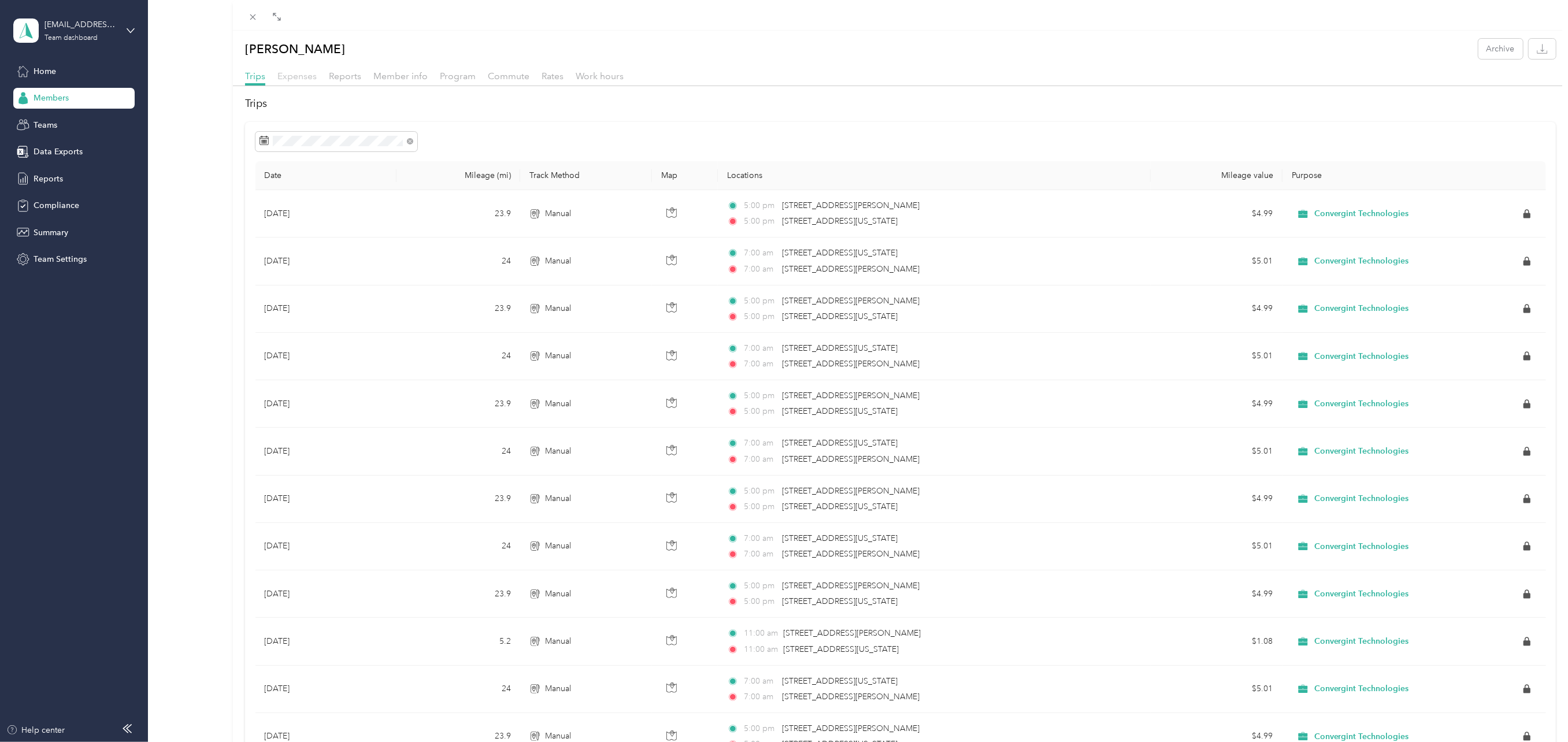
click at [294, 76] on span "Expenses" at bounding box center [297, 76] width 39 height 11
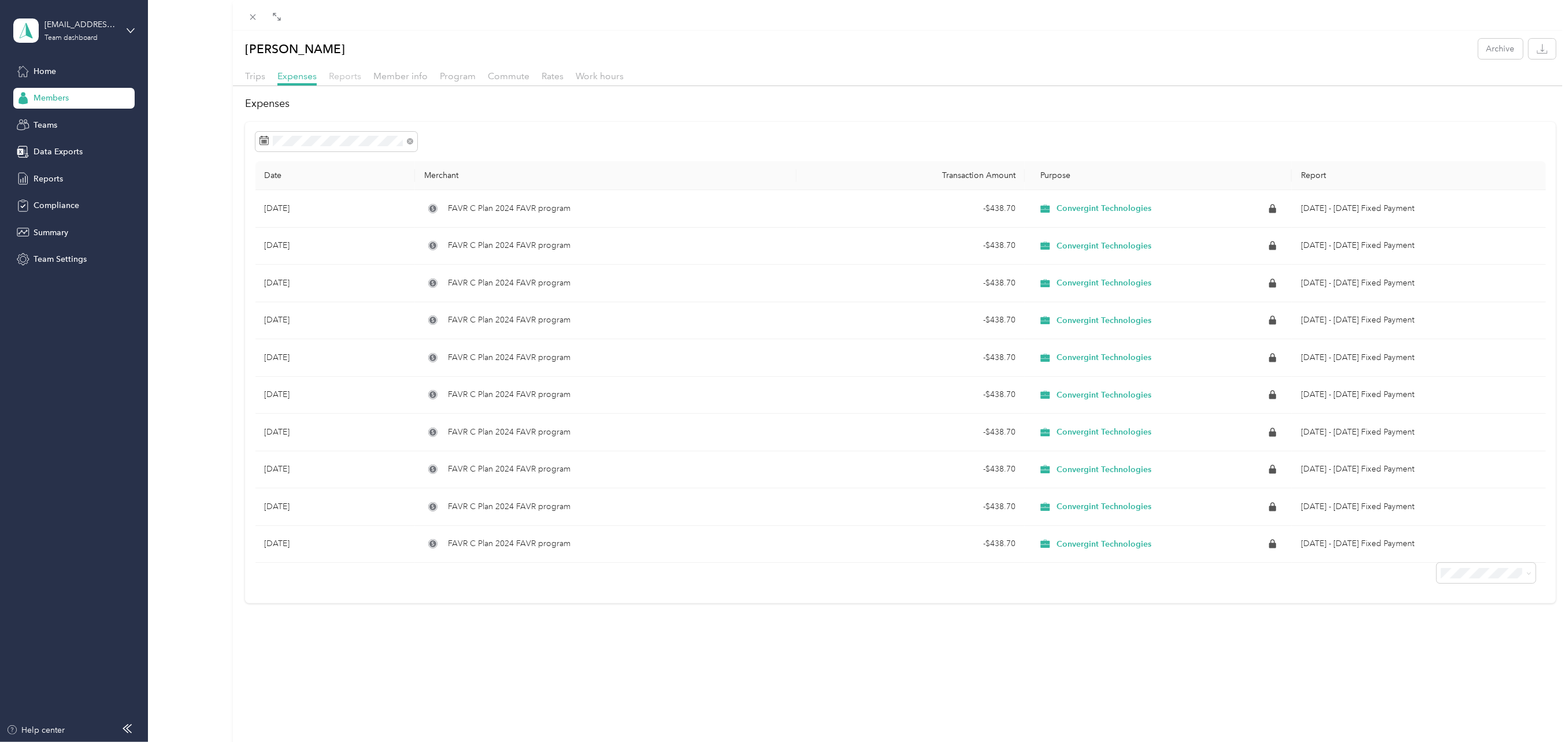
click at [348, 74] on span "Reports" at bounding box center [345, 76] width 32 height 11
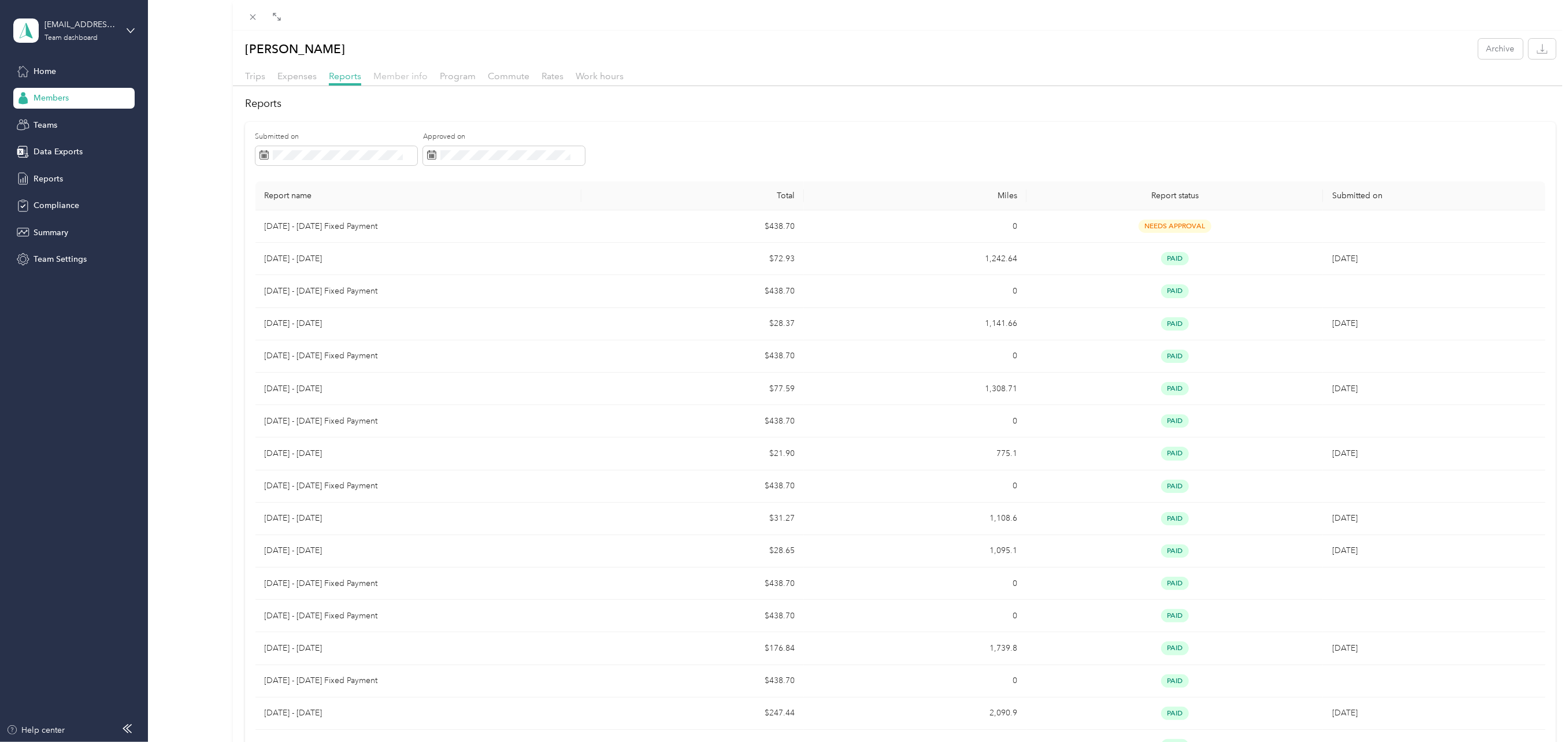
click at [407, 73] on span "Member info" at bounding box center [401, 76] width 54 height 11
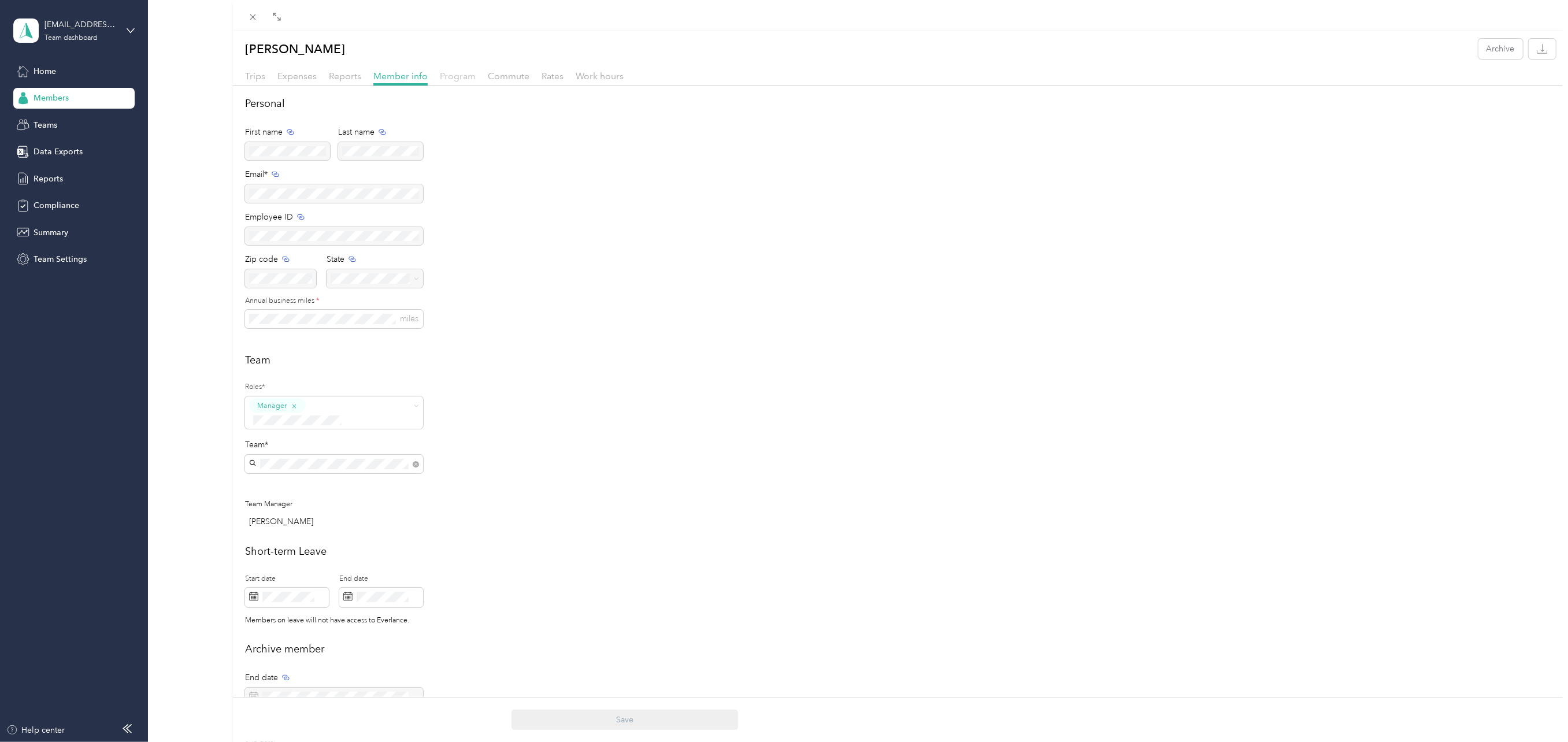
click at [461, 72] on span "Program" at bounding box center [457, 76] width 36 height 11
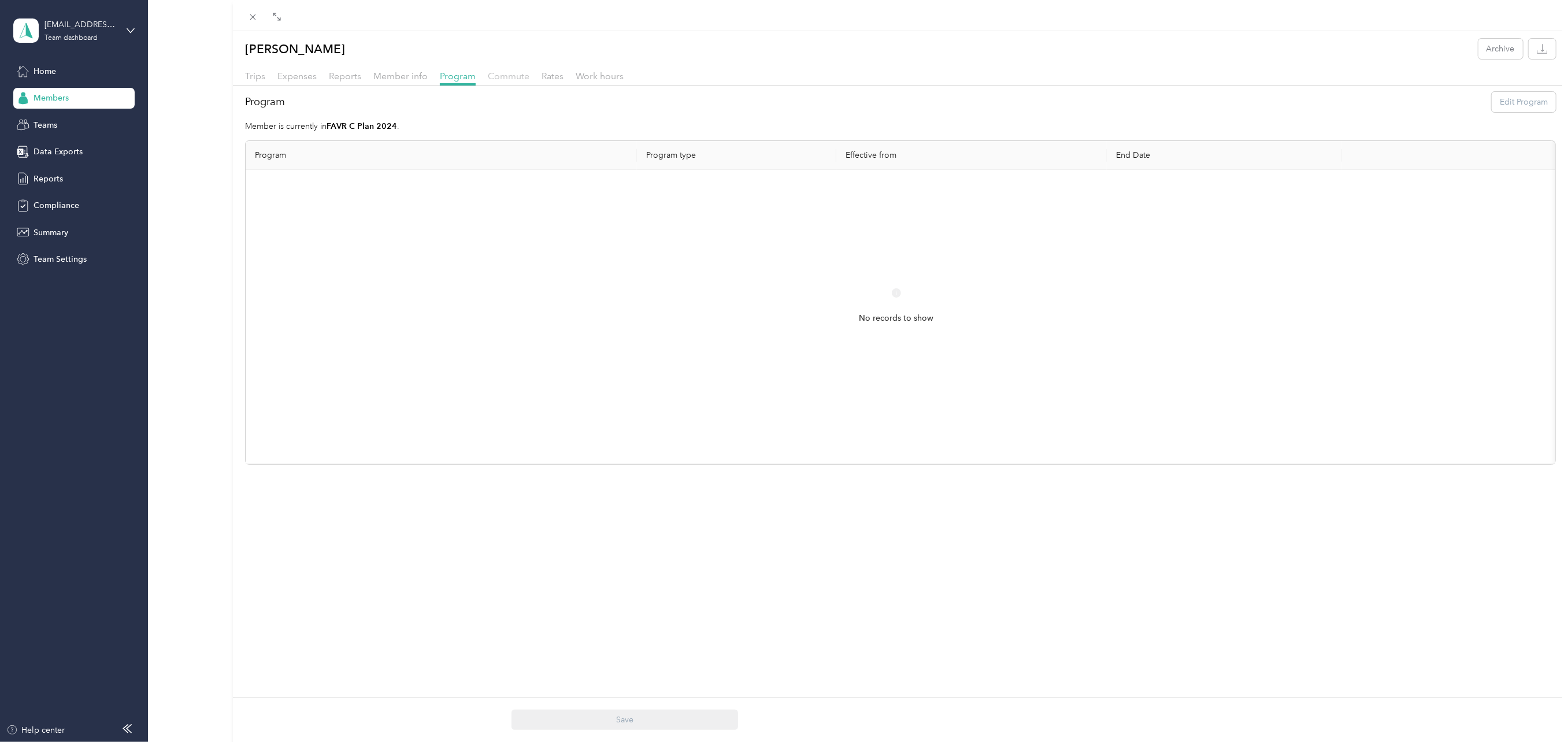
click at [505, 78] on span "Commute" at bounding box center [509, 76] width 42 height 11
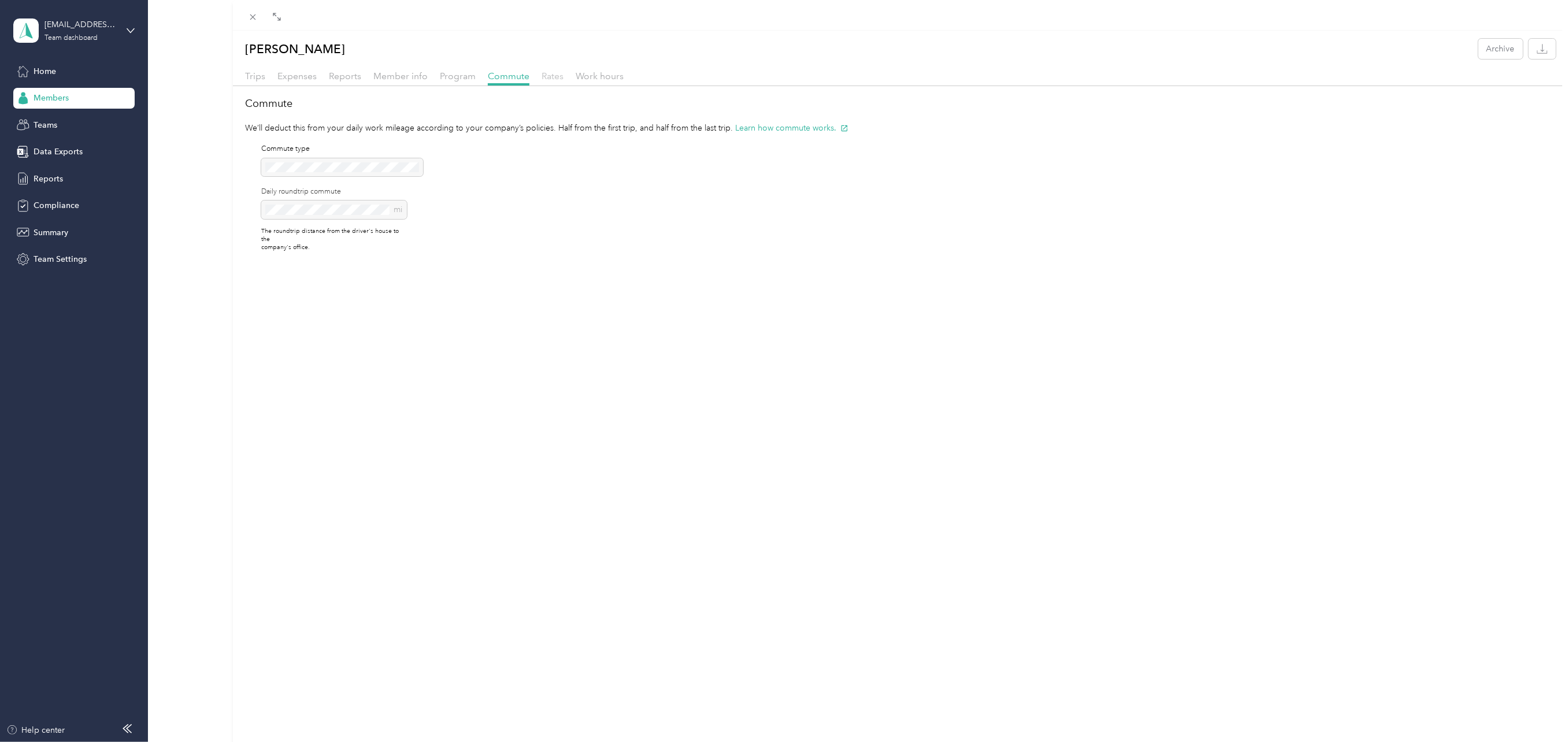
click at [553, 74] on span "Rates" at bounding box center [553, 76] width 22 height 11
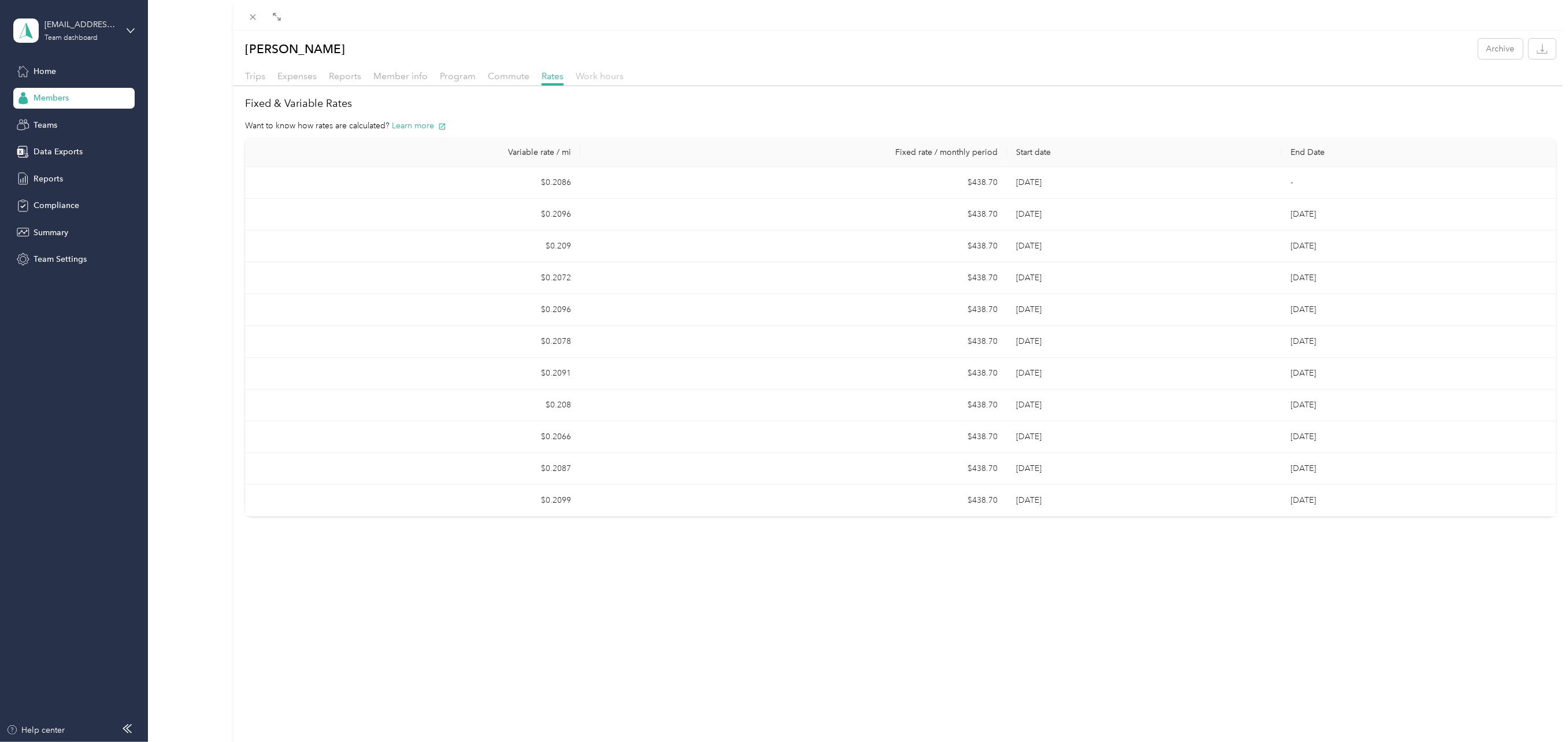
click at [599, 75] on span "Work hours" at bounding box center [599, 76] width 48 height 11
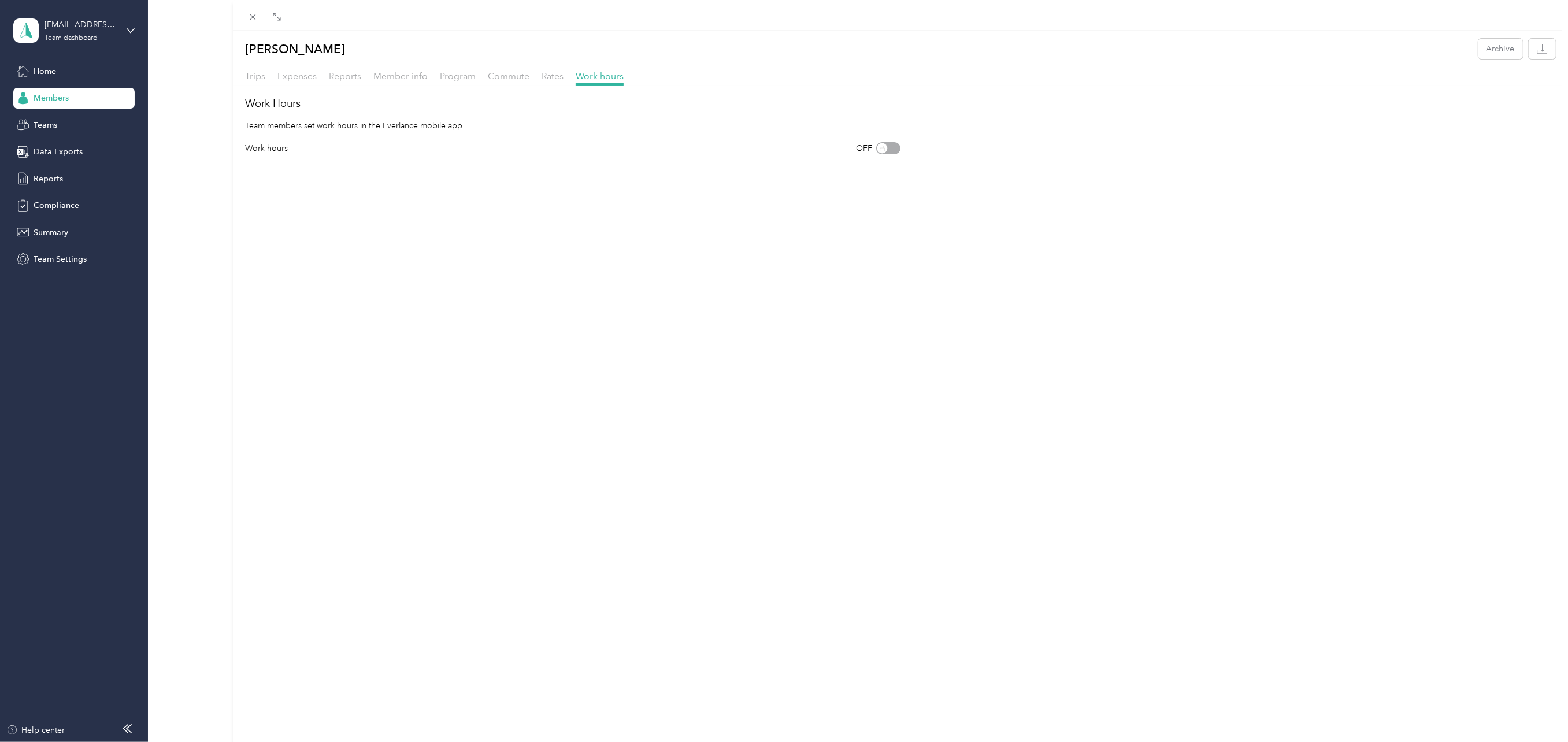
click at [36, 68] on div "[PERSON_NAME] Archive Trips Expenses Reports Member info Program Commute Rates …" at bounding box center [784, 371] width 1568 height 742
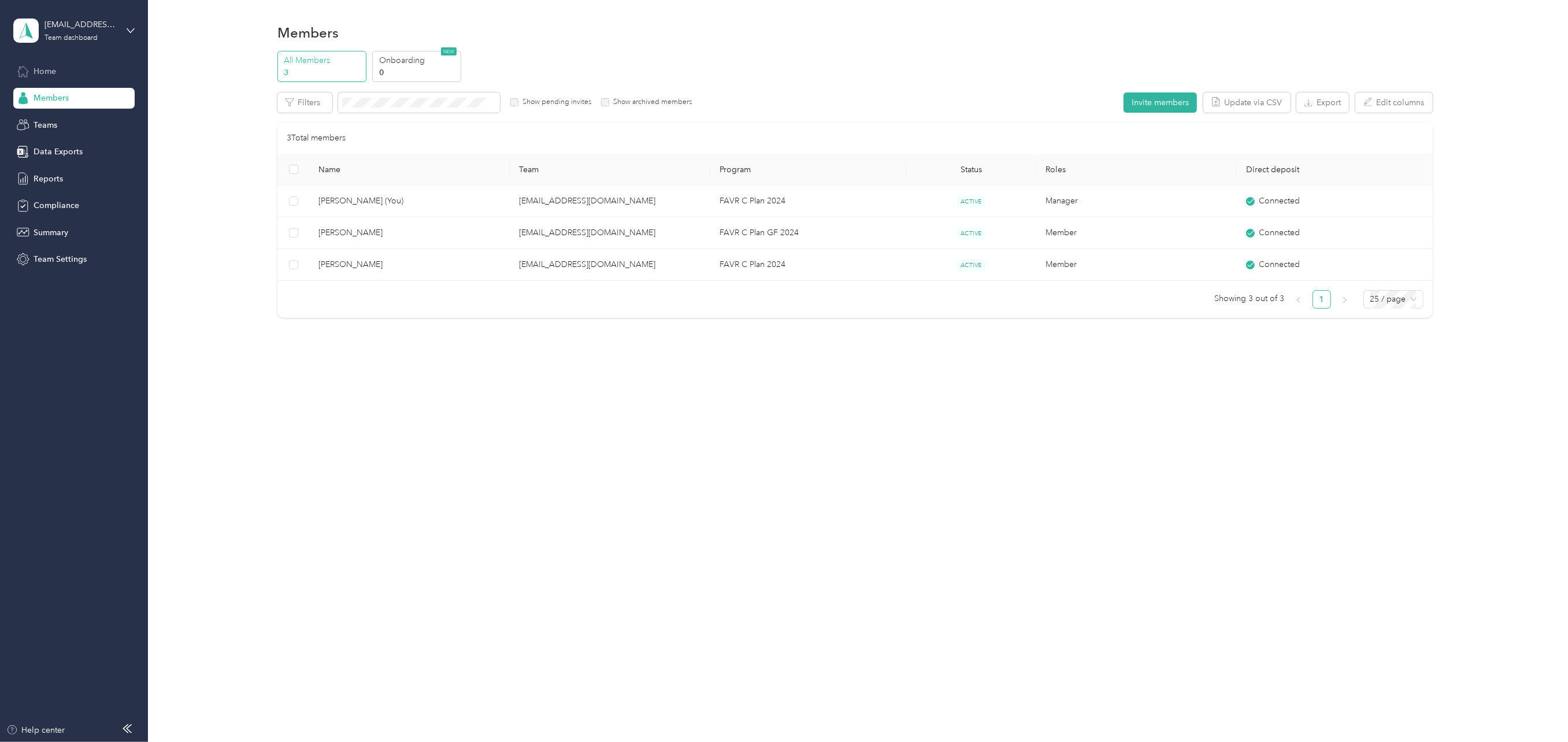
click at [47, 70] on span "Home" at bounding box center [45, 72] width 22 height 12
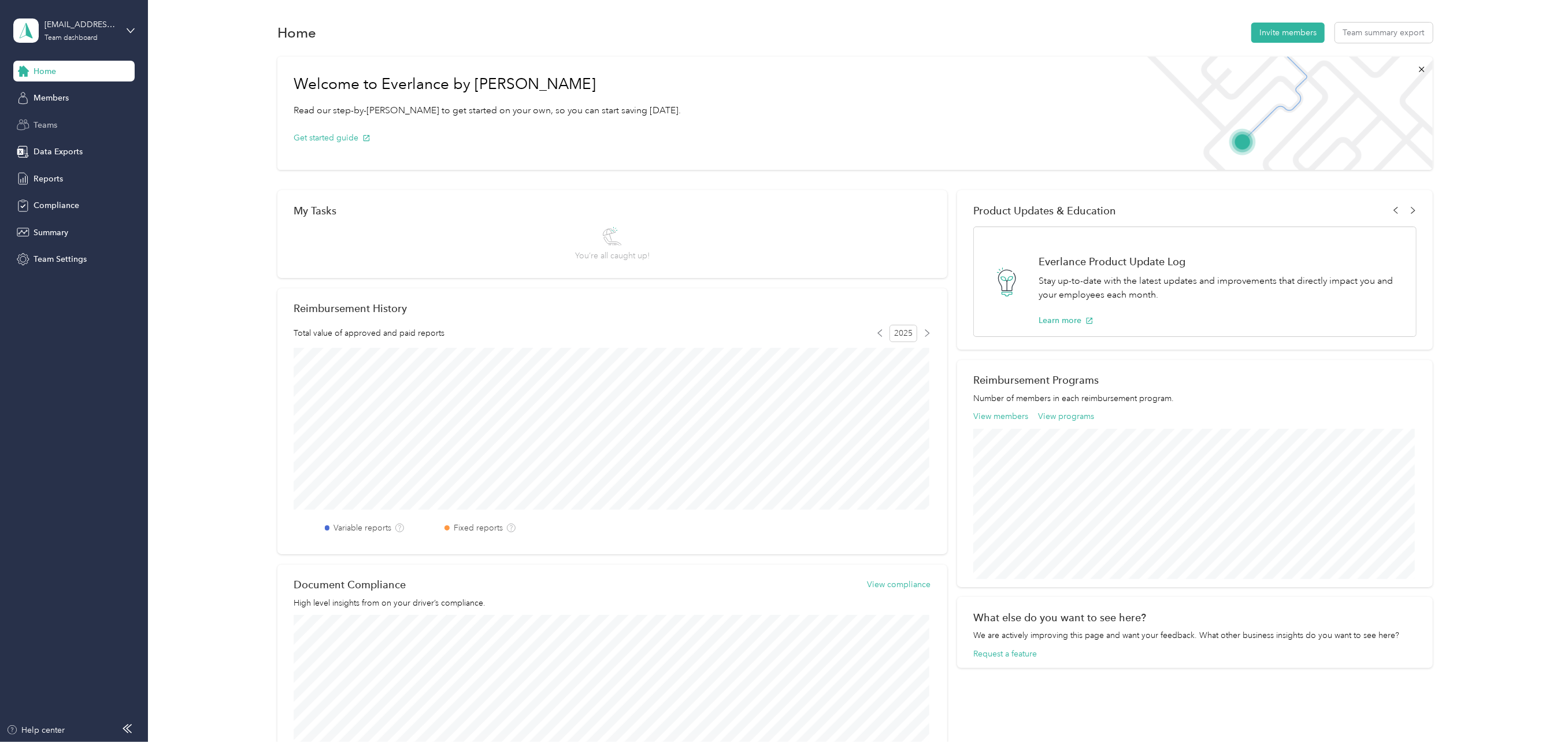
click at [44, 122] on span "Teams" at bounding box center [45, 125] width 24 height 12
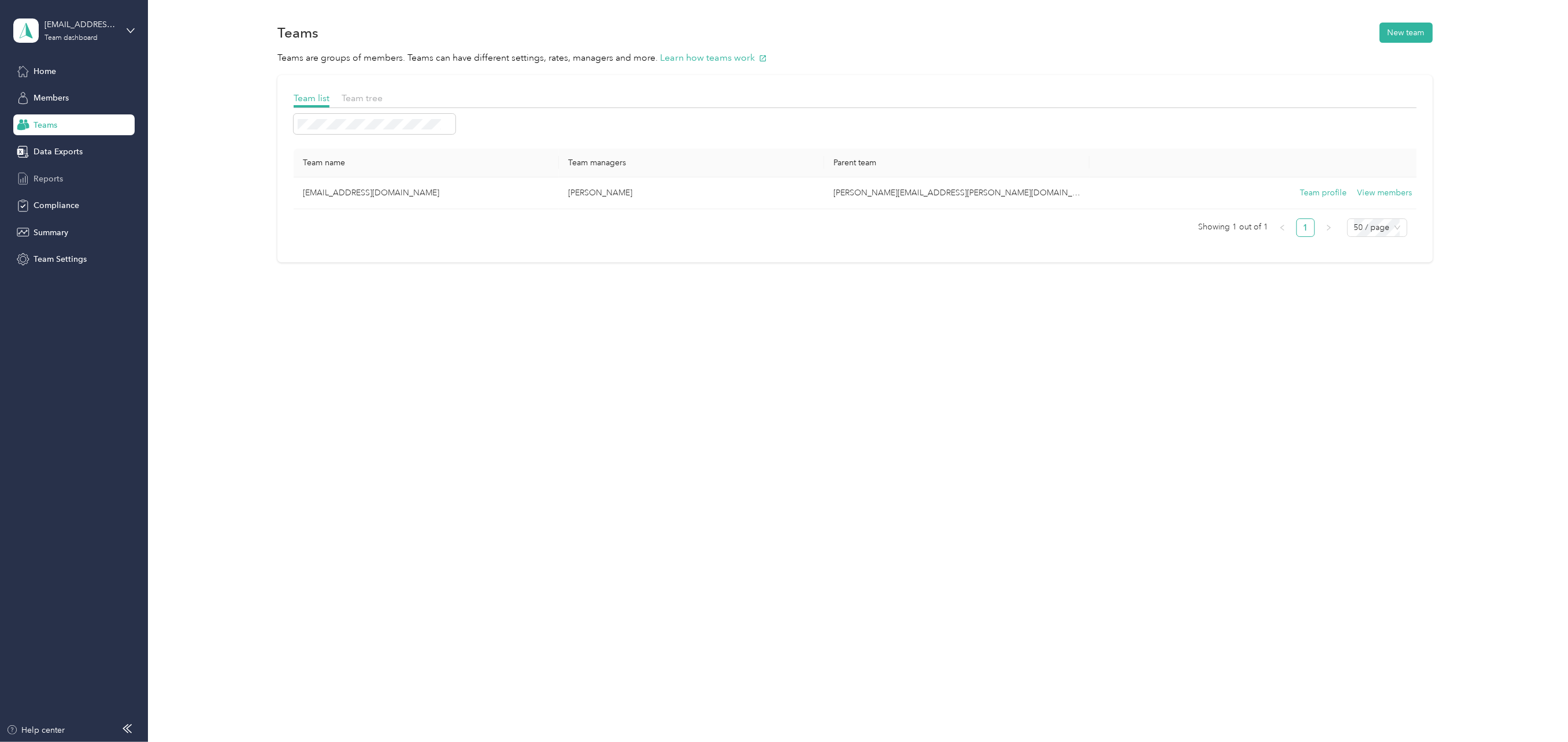
click at [39, 179] on span "Reports" at bounding box center [49, 179] width 30 height 12
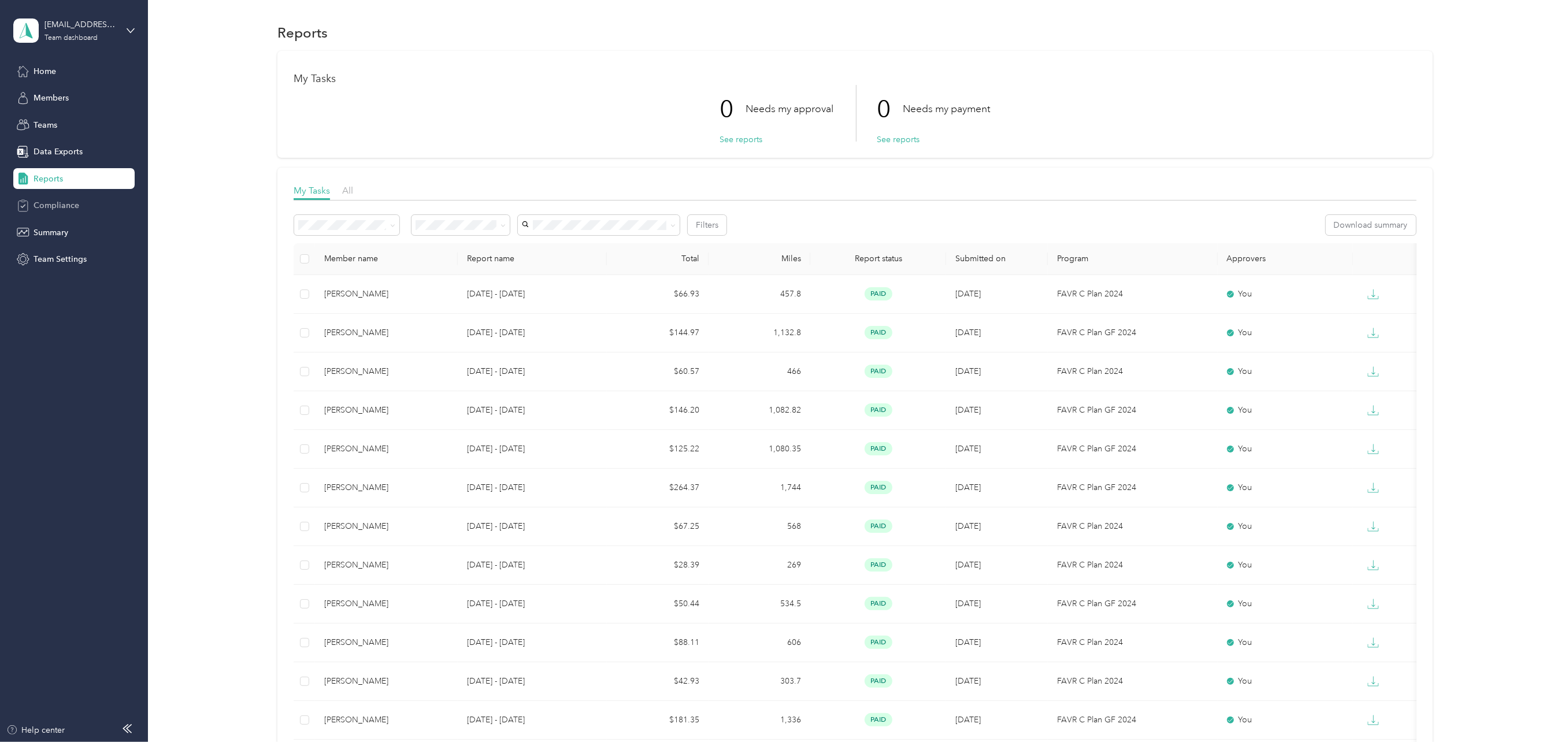
click at [46, 206] on span "Compliance" at bounding box center [57, 205] width 46 height 12
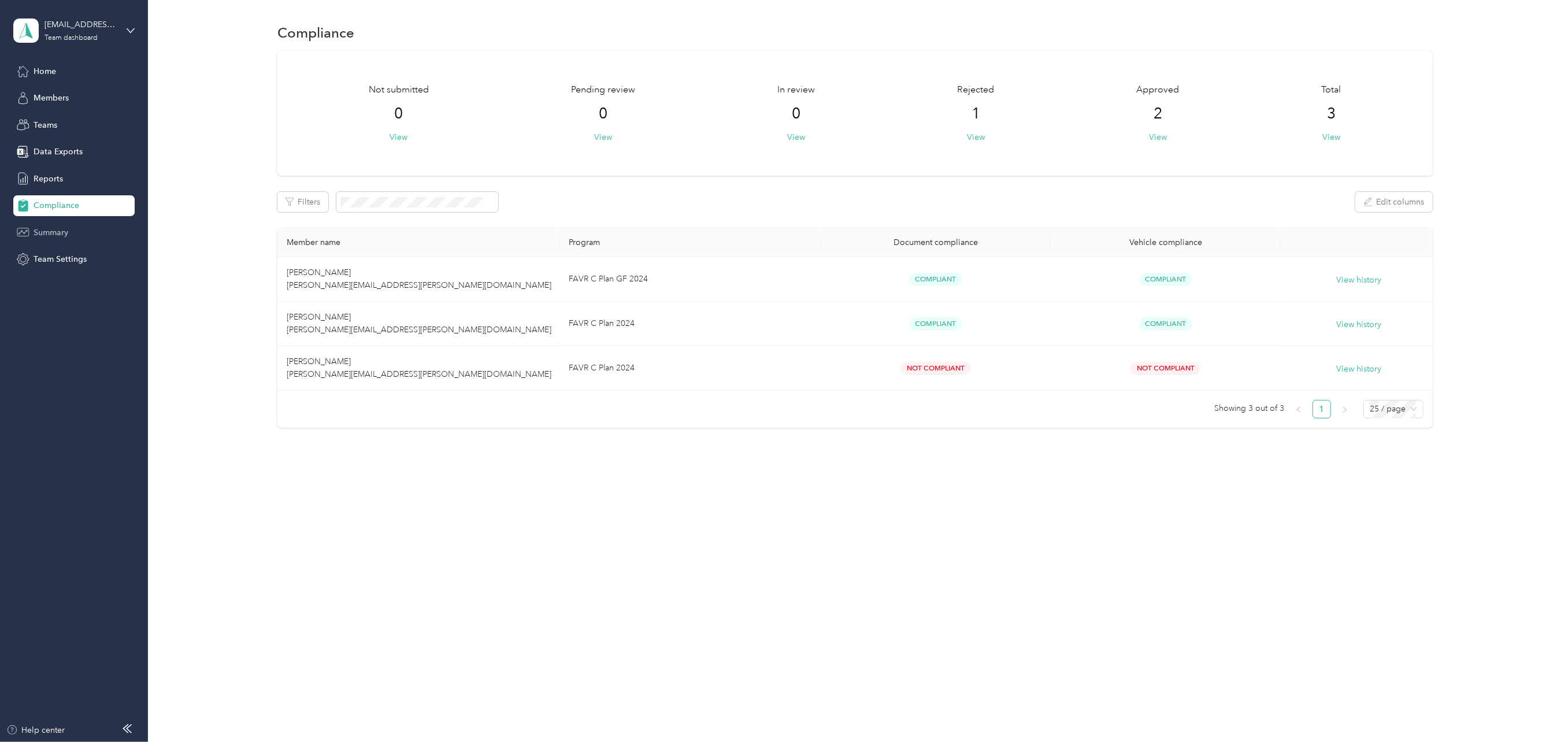
click at [45, 232] on span "Summary" at bounding box center [51, 232] width 34 height 12
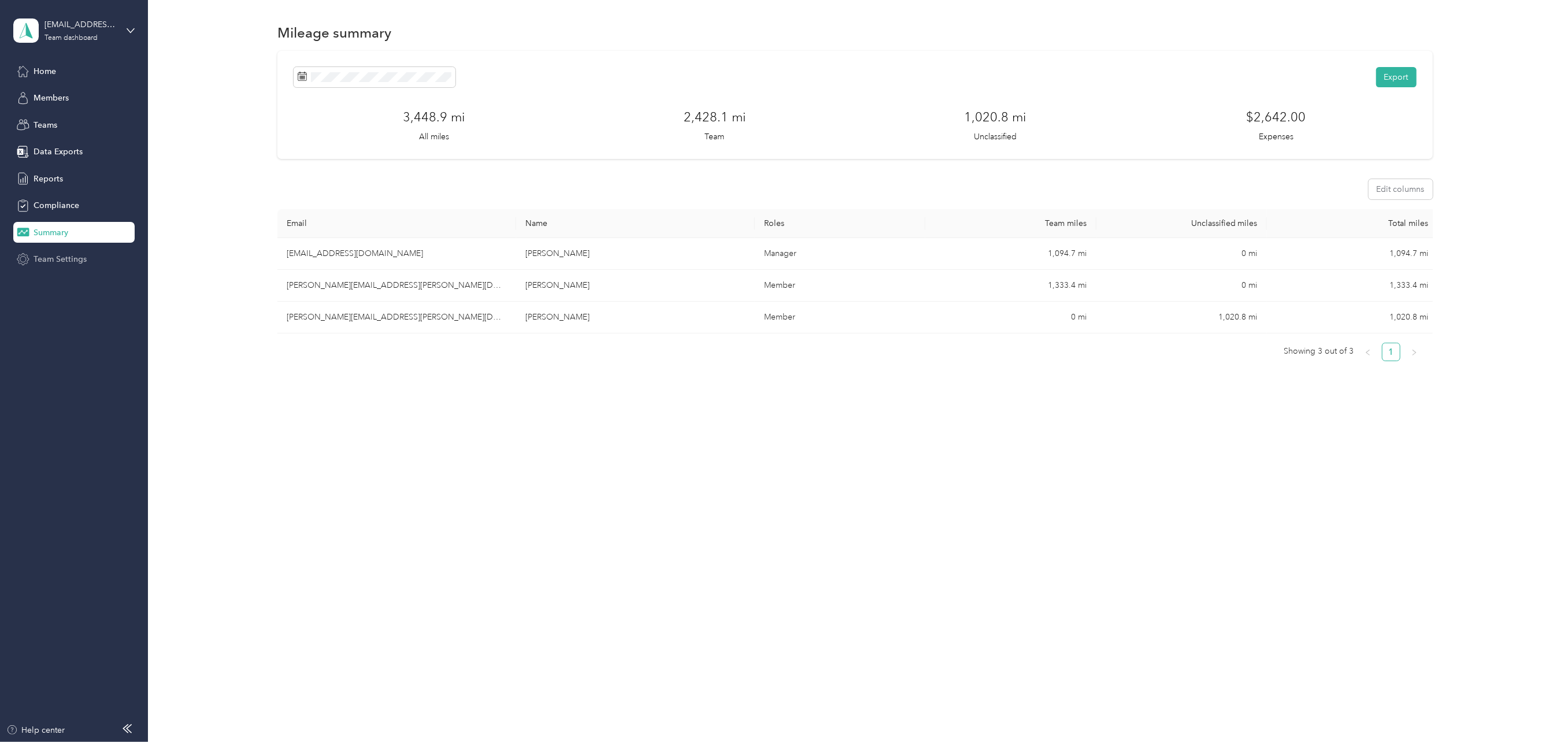
click at [47, 260] on span "Team Settings" at bounding box center [60, 259] width 53 height 12
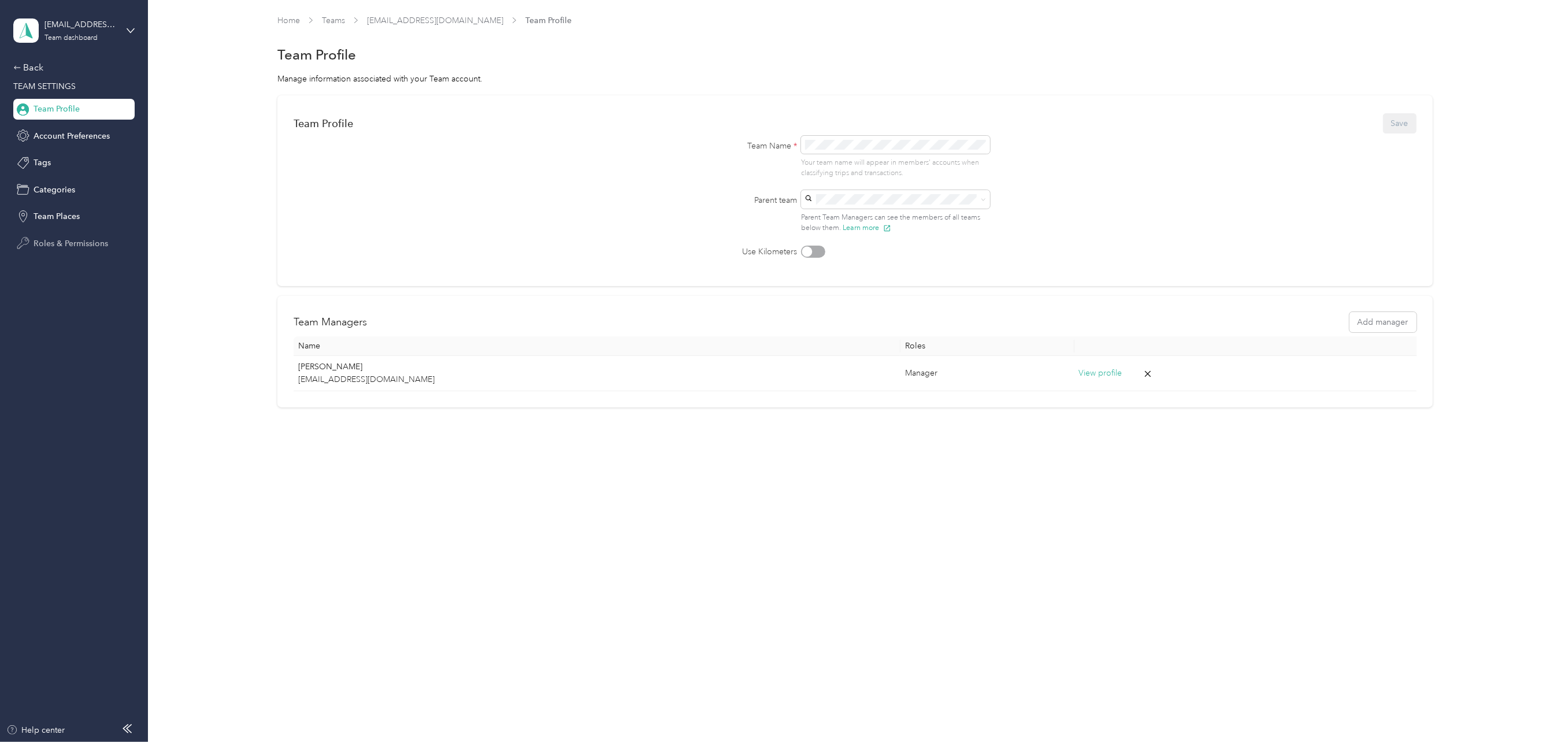
click at [52, 241] on span "Roles & Permissions" at bounding box center [71, 244] width 74 height 12
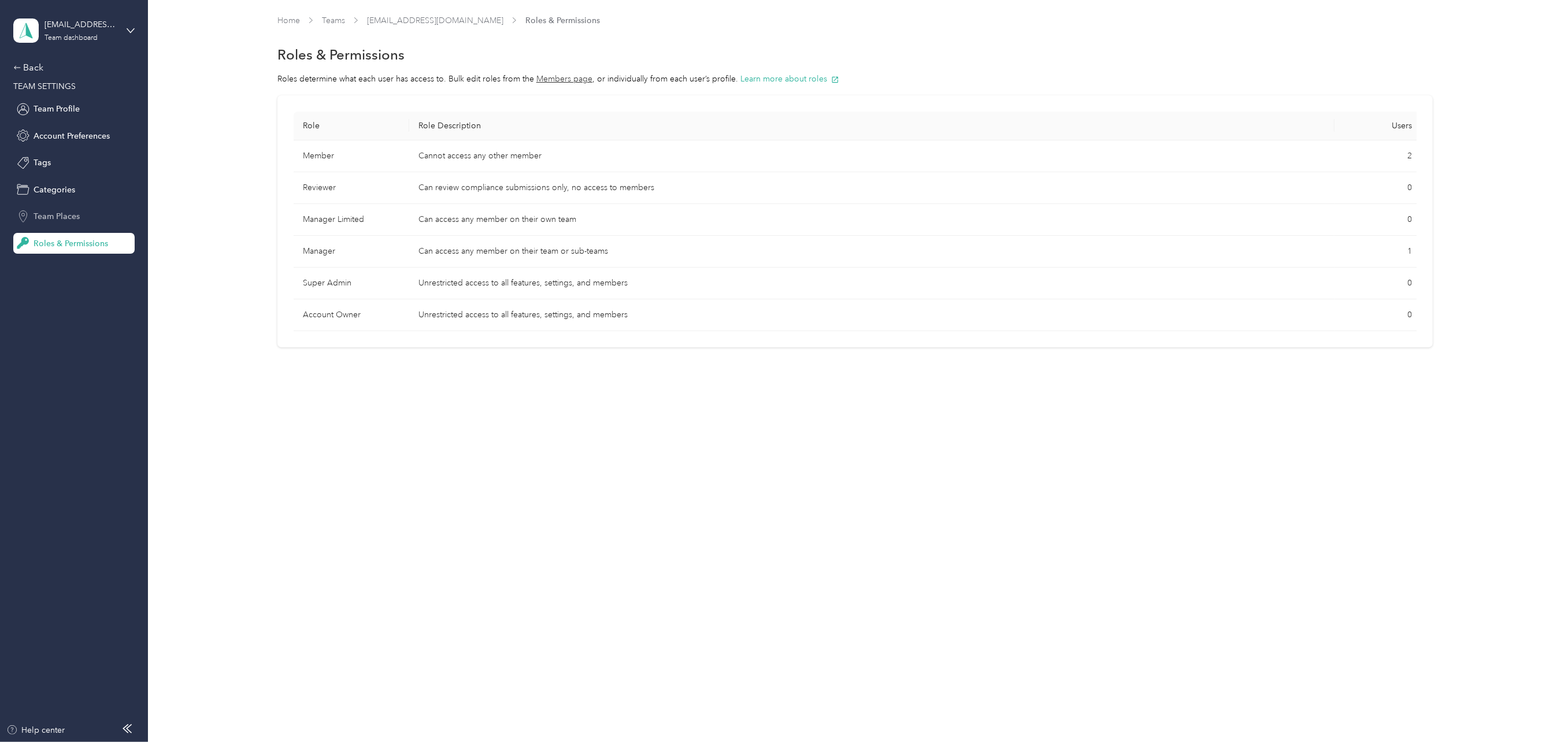
click at [65, 216] on span "Team Places" at bounding box center [57, 216] width 46 height 12
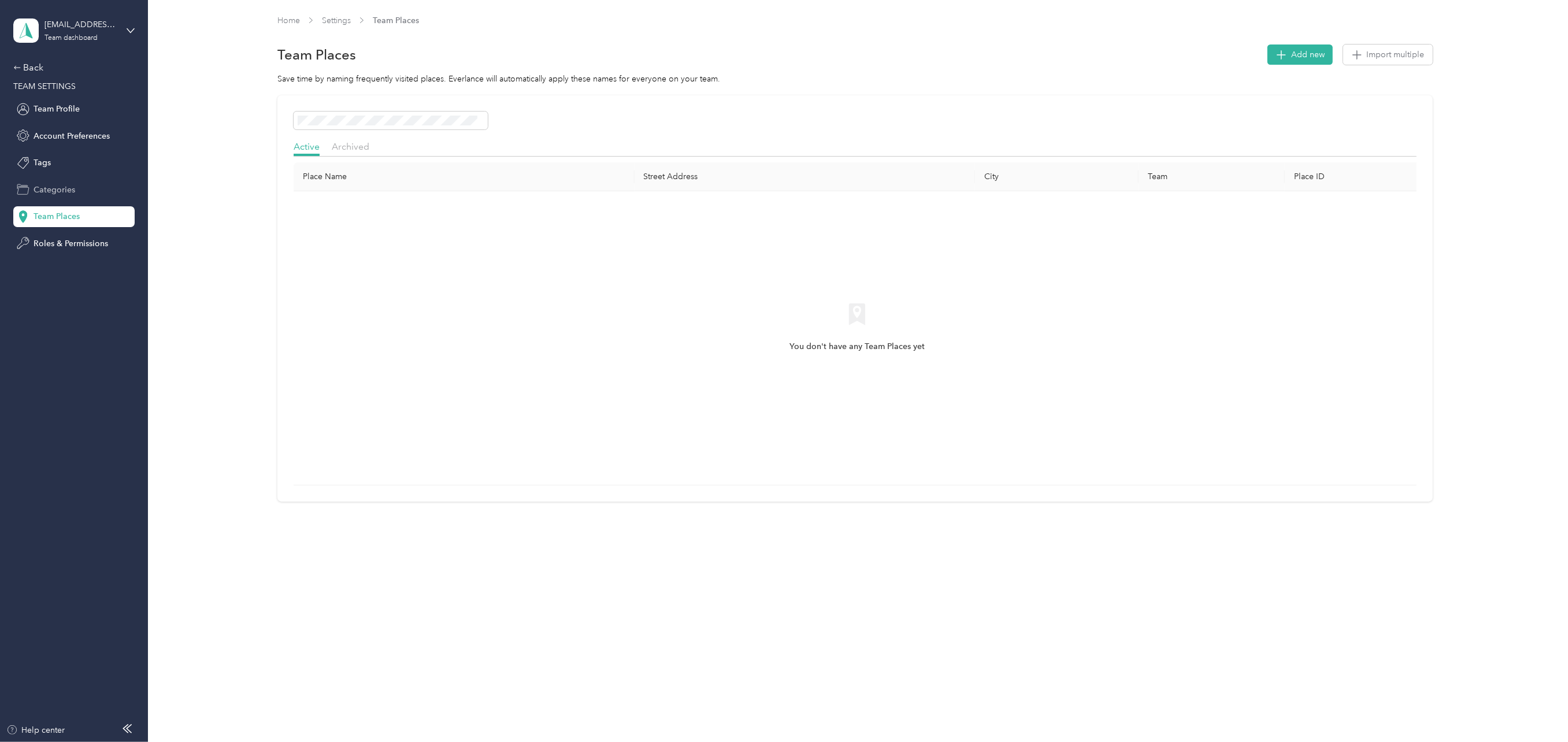
click at [49, 192] on span "Categories" at bounding box center [55, 190] width 42 height 12
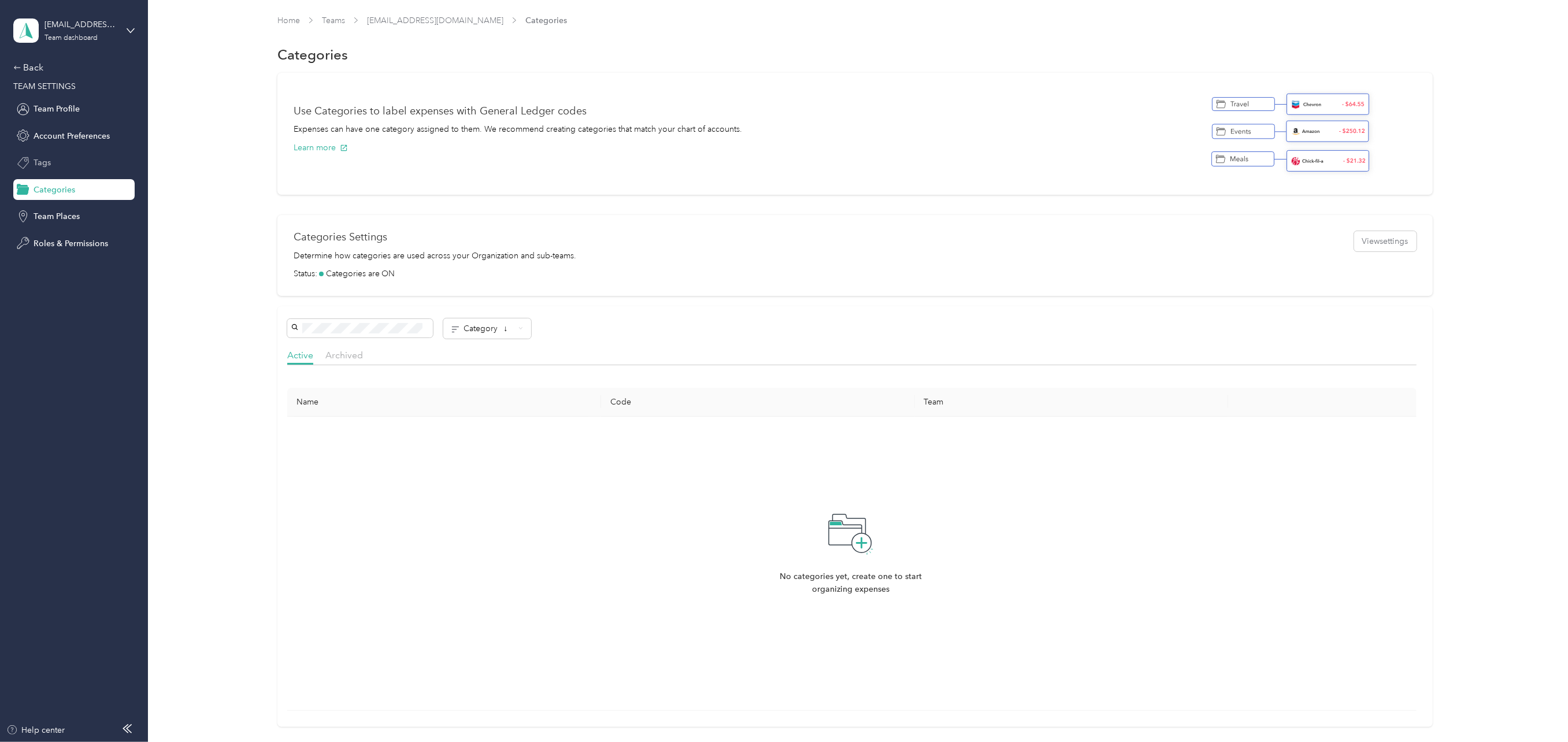
click at [39, 158] on span "Tags" at bounding box center [43, 163] width 18 height 12
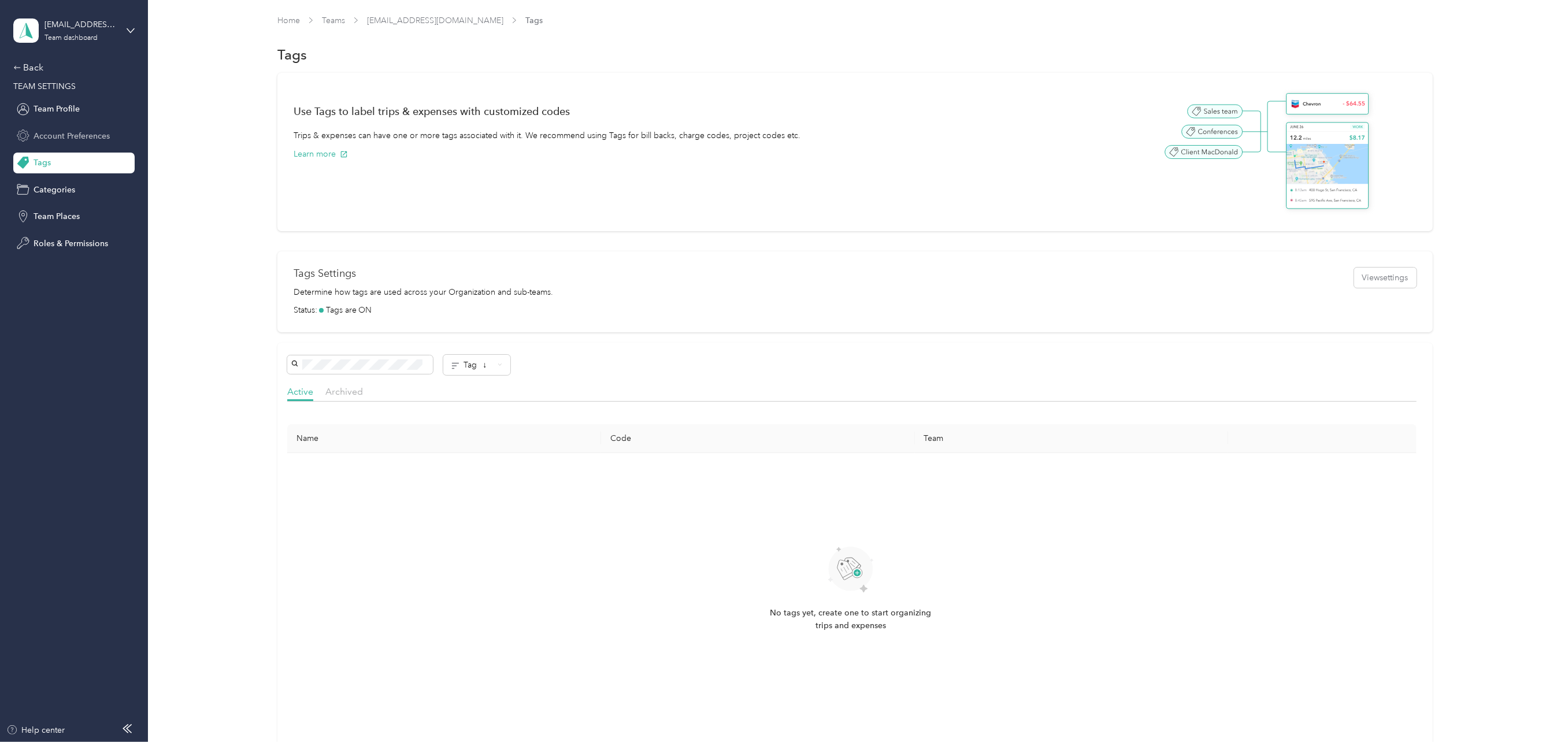
click at [44, 134] on span "Account Preferences" at bounding box center [72, 136] width 76 height 12
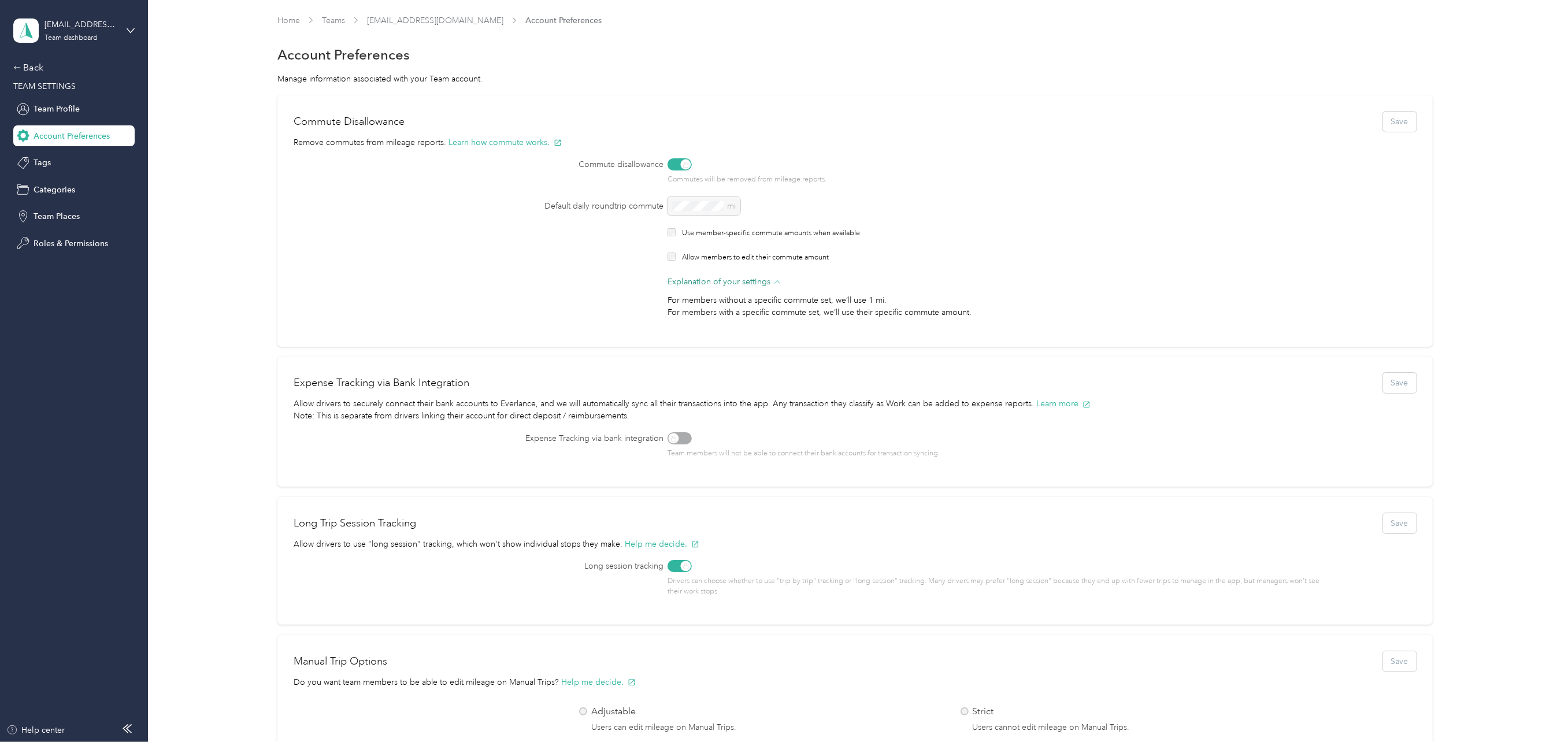
click at [694, 283] on span "Explanation of your settings" at bounding box center [719, 282] width 103 height 12
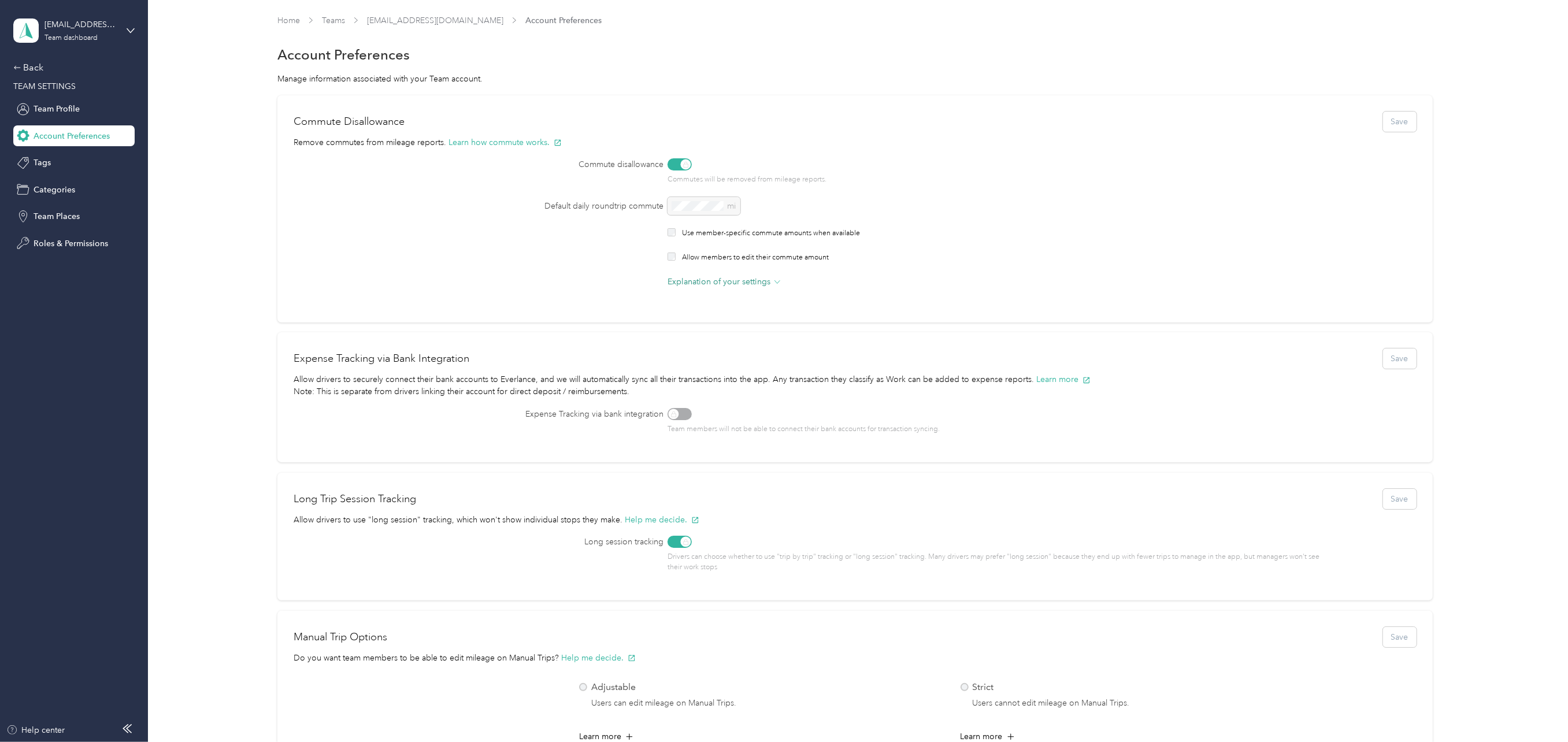
click at [694, 283] on span "Explanation of your settings" at bounding box center [719, 282] width 103 height 12
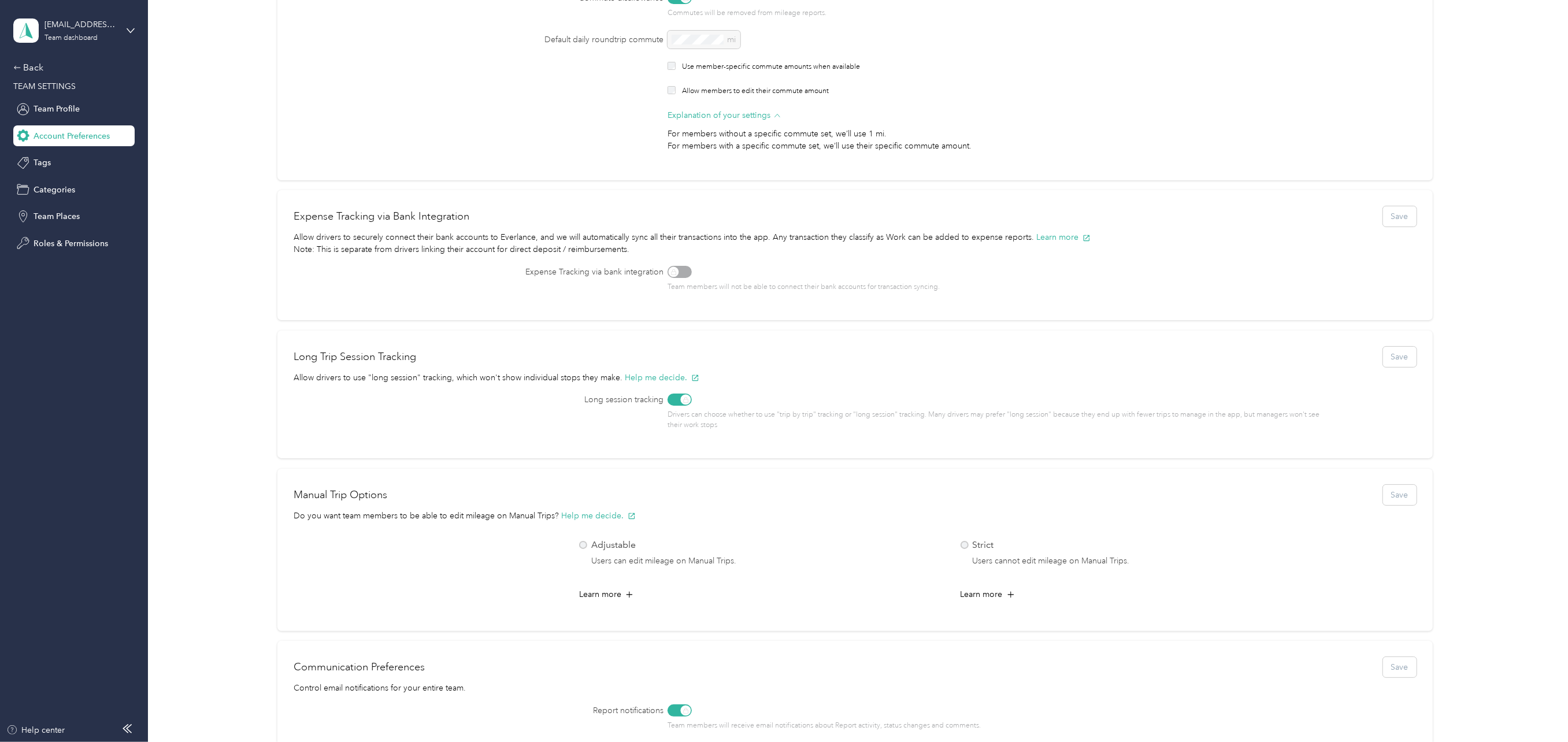
scroll to position [174, 0]
click at [630, 587] on icon at bounding box center [630, 588] width 7 height 7
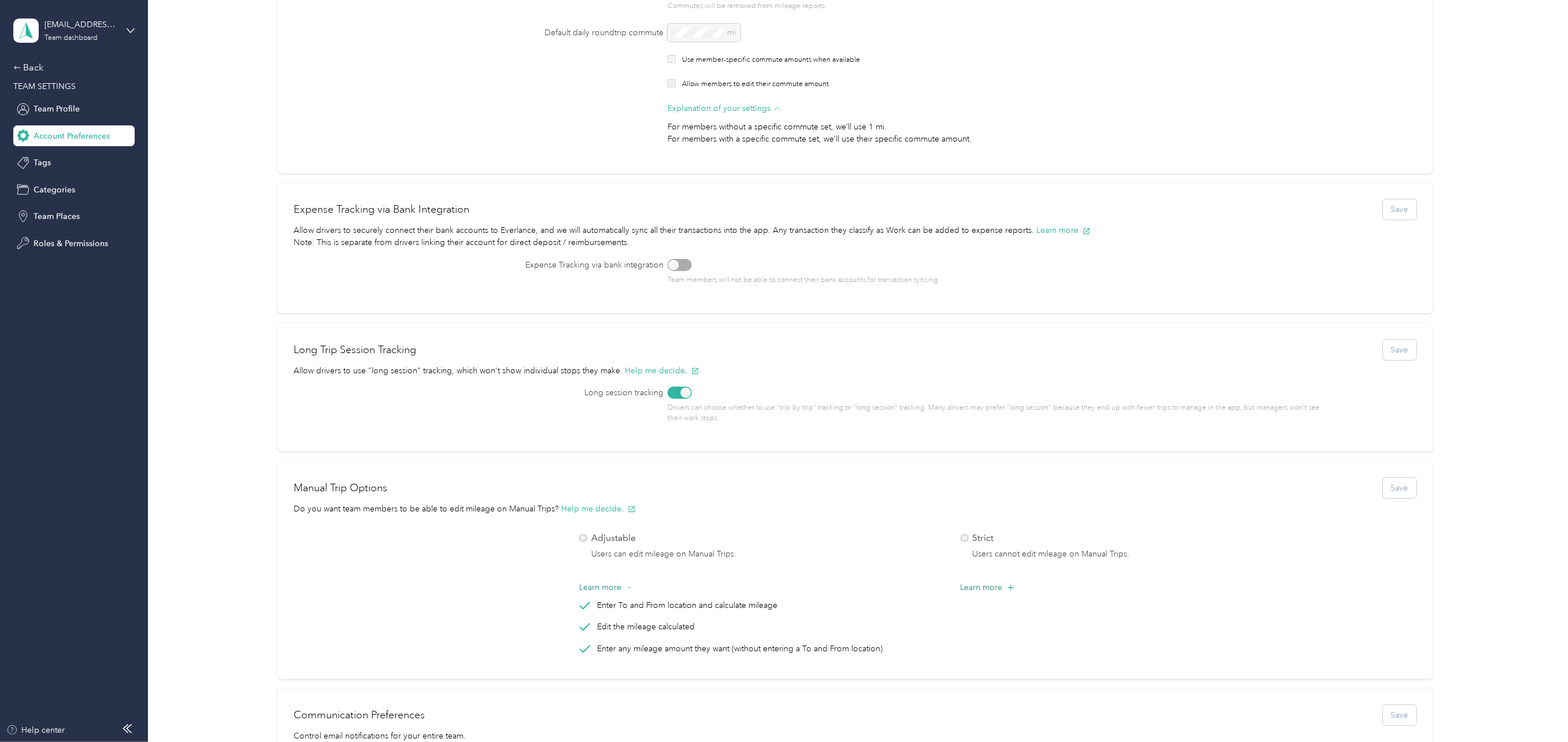
click at [1006, 586] on icon at bounding box center [1011, 587] width 11 height 11
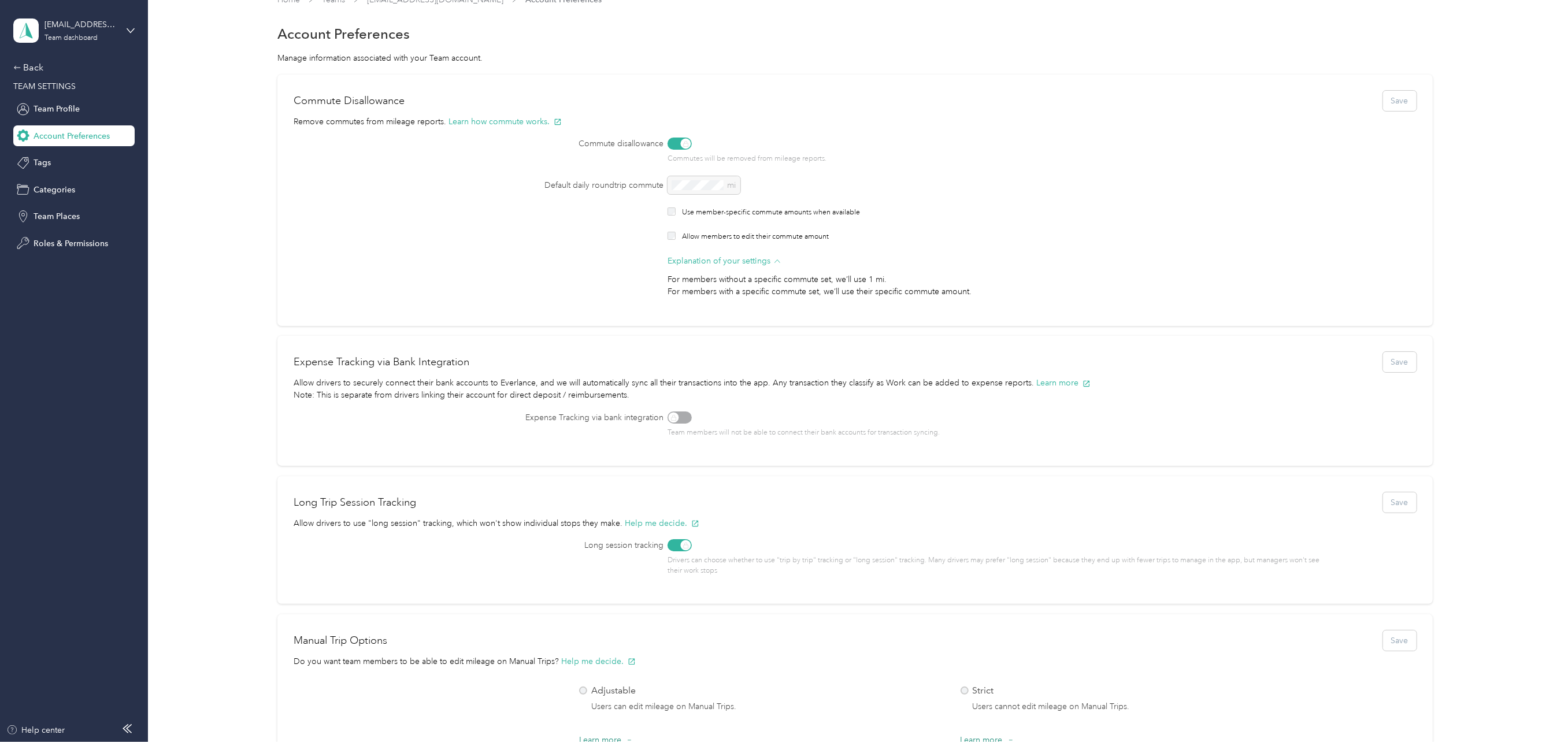
scroll to position [0, 0]
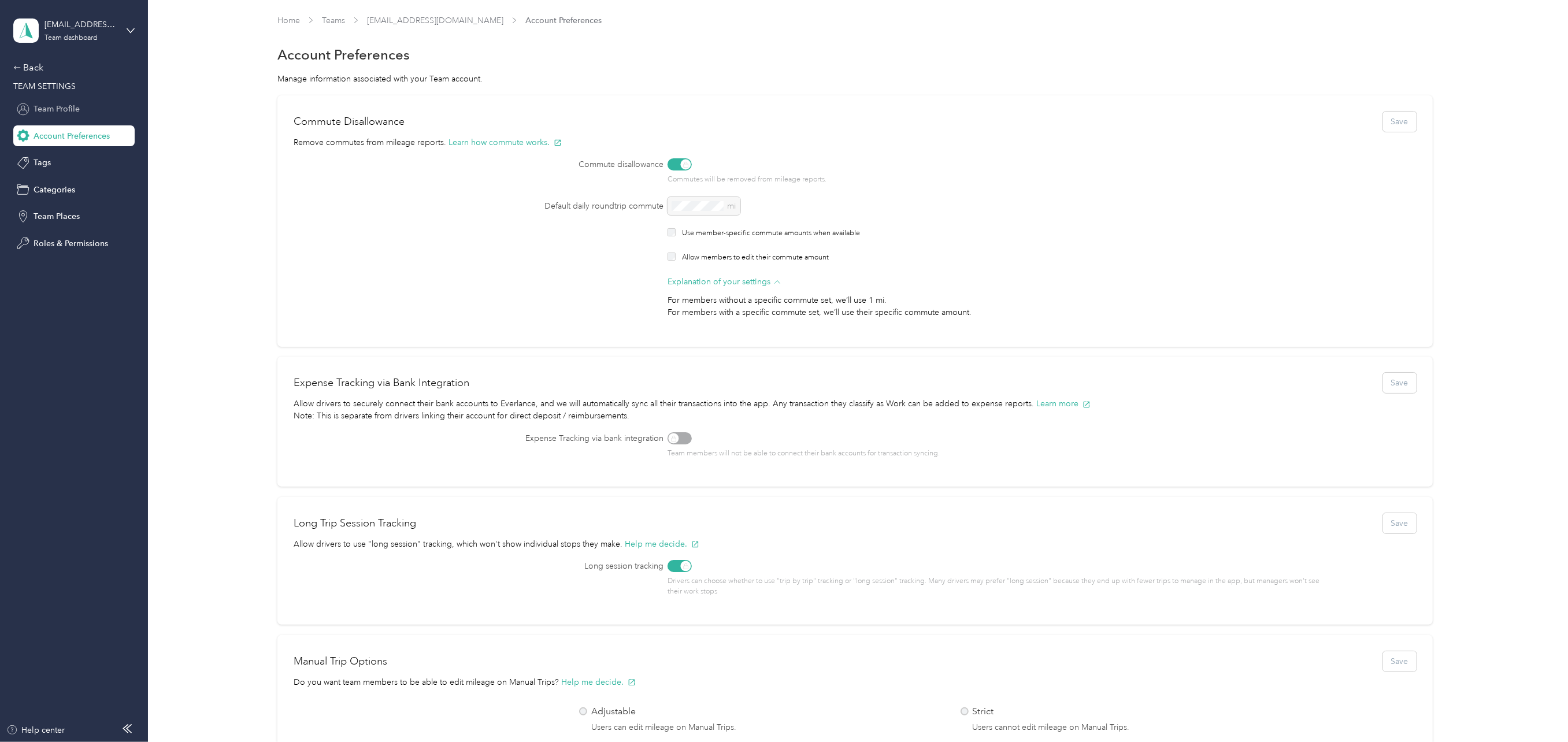
click at [52, 110] on span "Team Profile" at bounding box center [57, 109] width 46 height 12
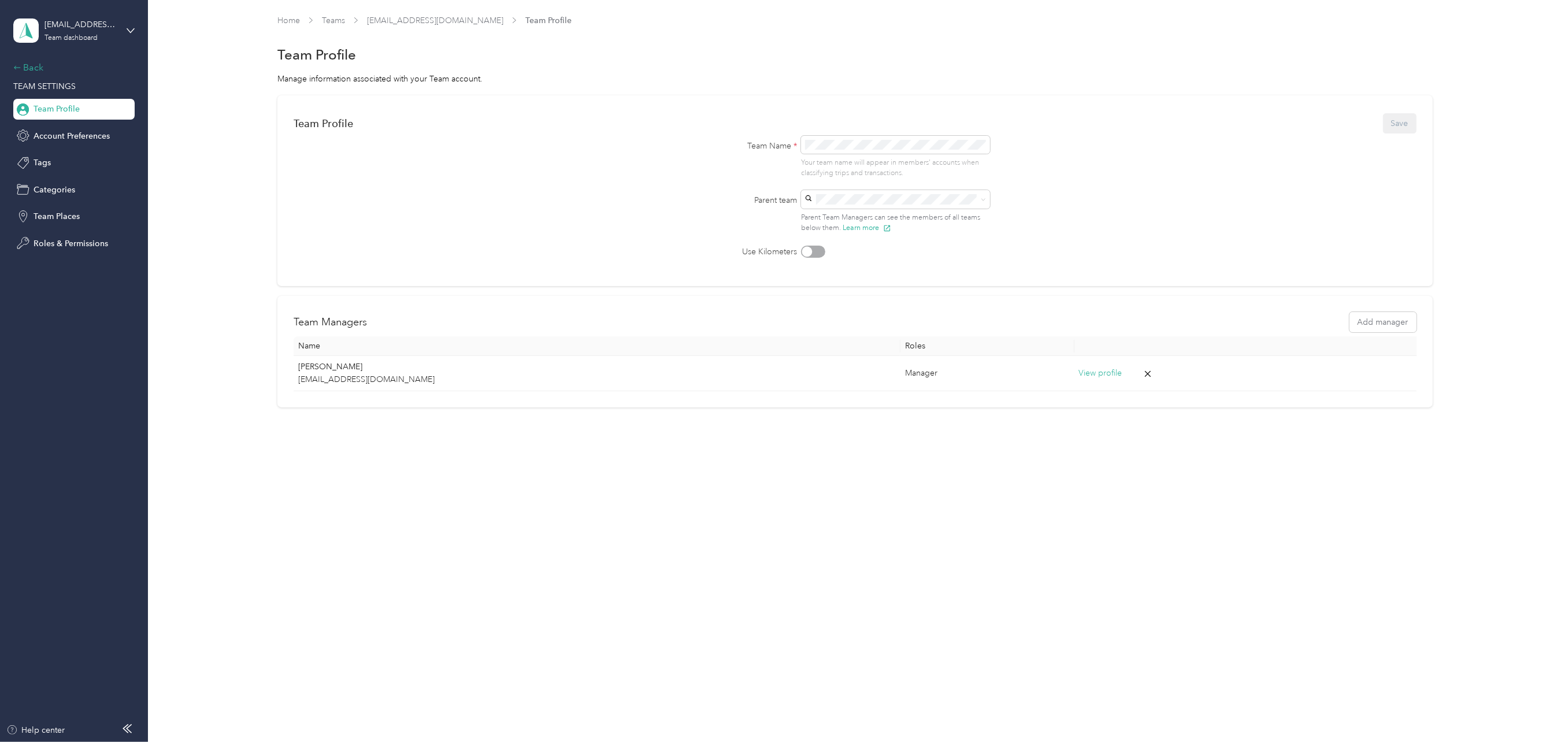
click at [26, 65] on div "Back" at bounding box center [71, 68] width 116 height 14
